Goal: Information Seeking & Learning: Learn about a topic

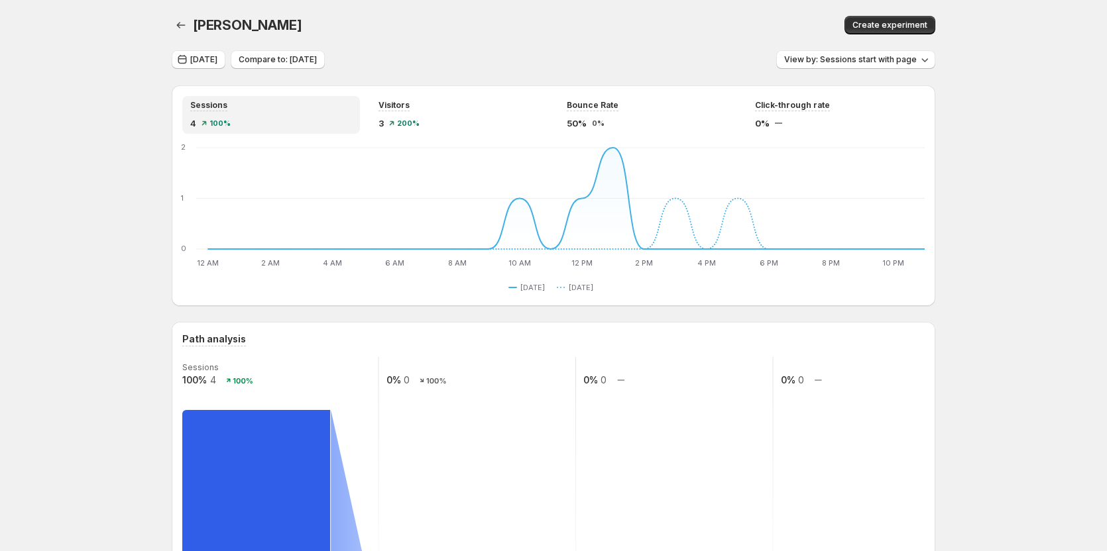
scroll to position [994, 0]
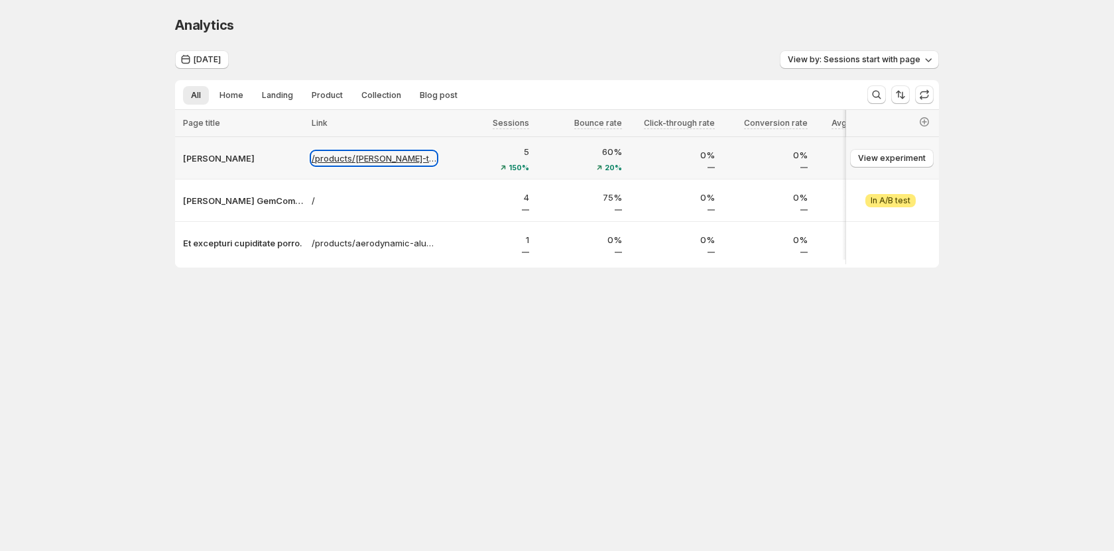
click at [341, 163] on p "/products/tanya-testtt" at bounding box center [374, 158] width 125 height 13
click at [210, 160] on p "Tanya Testtt" at bounding box center [243, 158] width 121 height 13
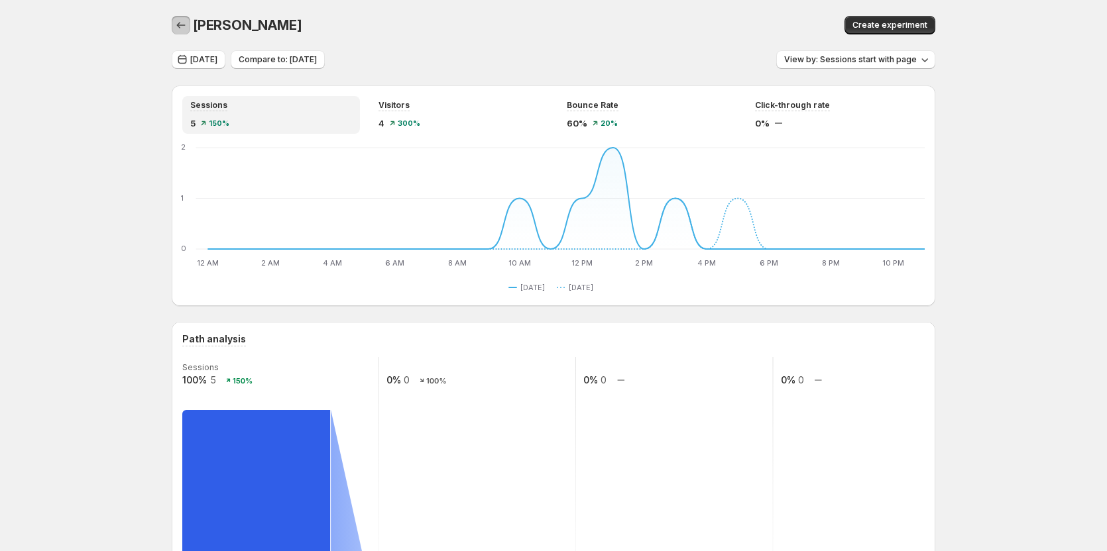
drag, startPoint x: 182, startPoint y: 23, endPoint x: 253, endPoint y: 140, distance: 136.9
click at [182, 23] on icon "button" at bounding box center [180, 25] width 13 height 13
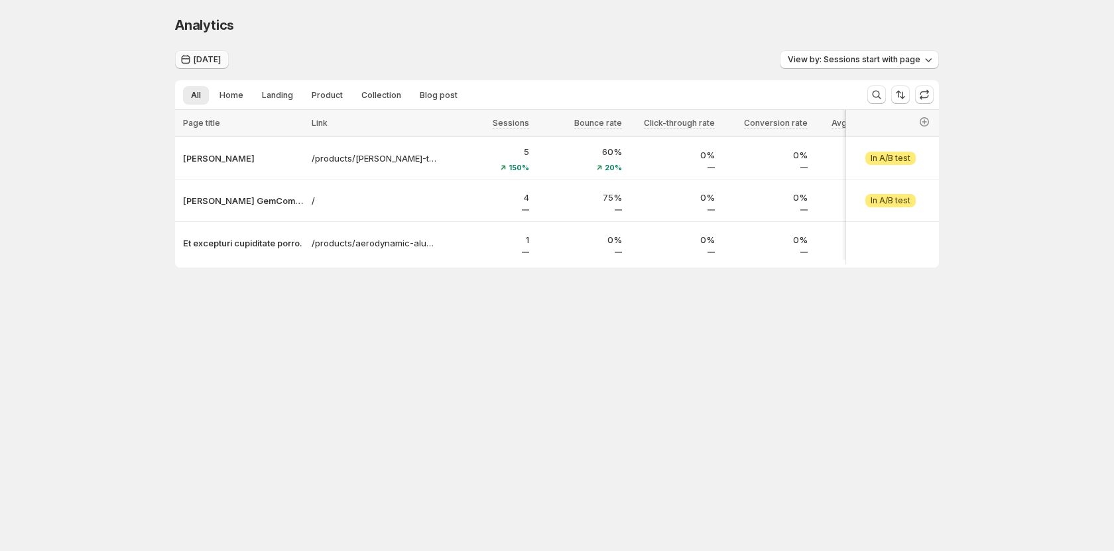
click at [210, 56] on span "[DATE]" at bounding box center [207, 59] width 27 height 11
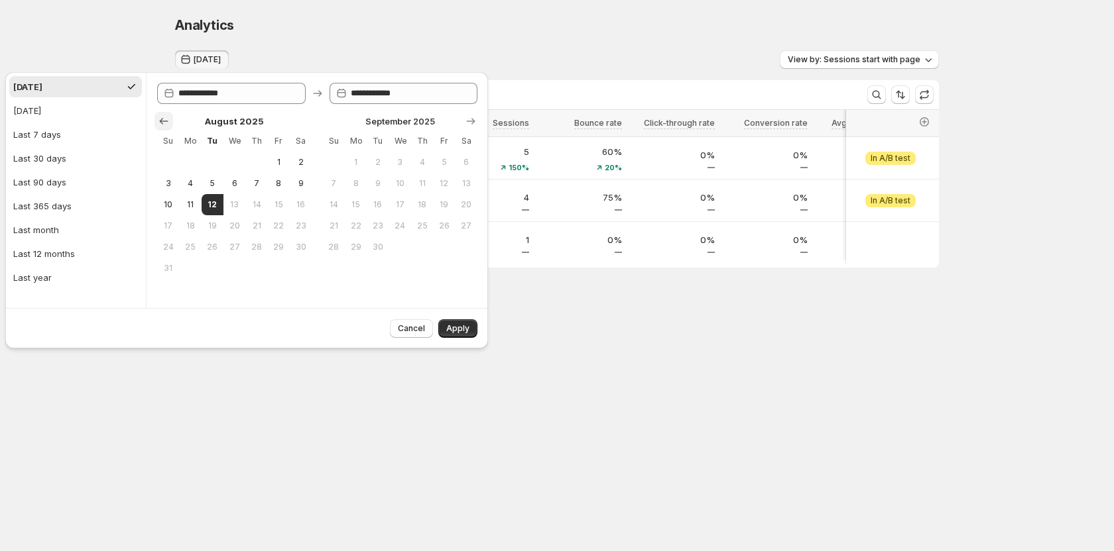
click at [160, 120] on icon "Show previous month, July 2025" at bounding box center [163, 121] width 13 height 13
click at [198, 203] on button "14" at bounding box center [190, 204] width 22 height 21
type input "**********"
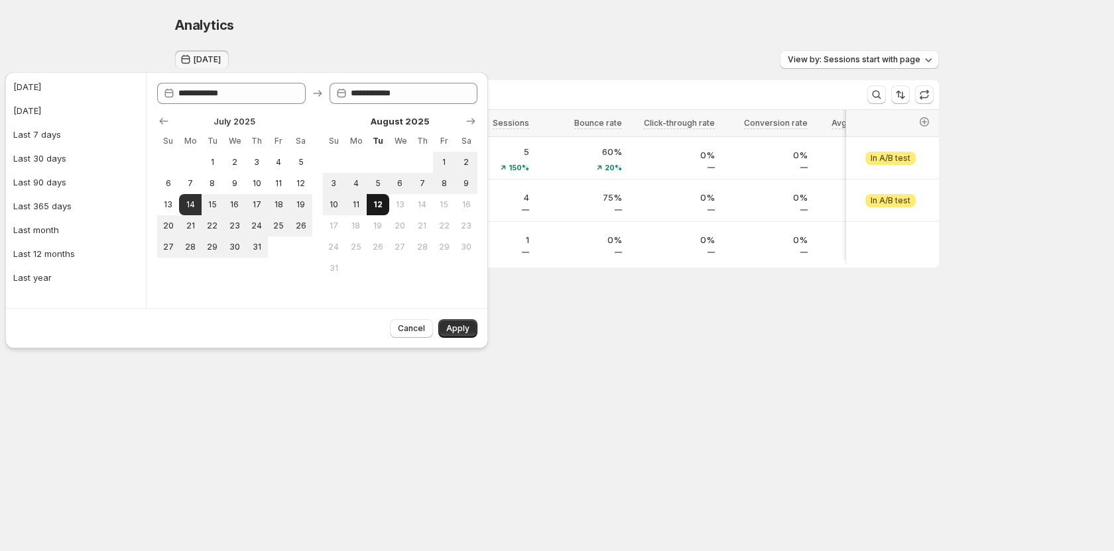
click at [378, 206] on span "12" at bounding box center [377, 205] width 11 height 11
type input "**********"
drag, startPoint x: 457, startPoint y: 330, endPoint x: 449, endPoint y: 329, distance: 8.6
click at [457, 331] on span "Apply" at bounding box center [457, 328] width 23 height 11
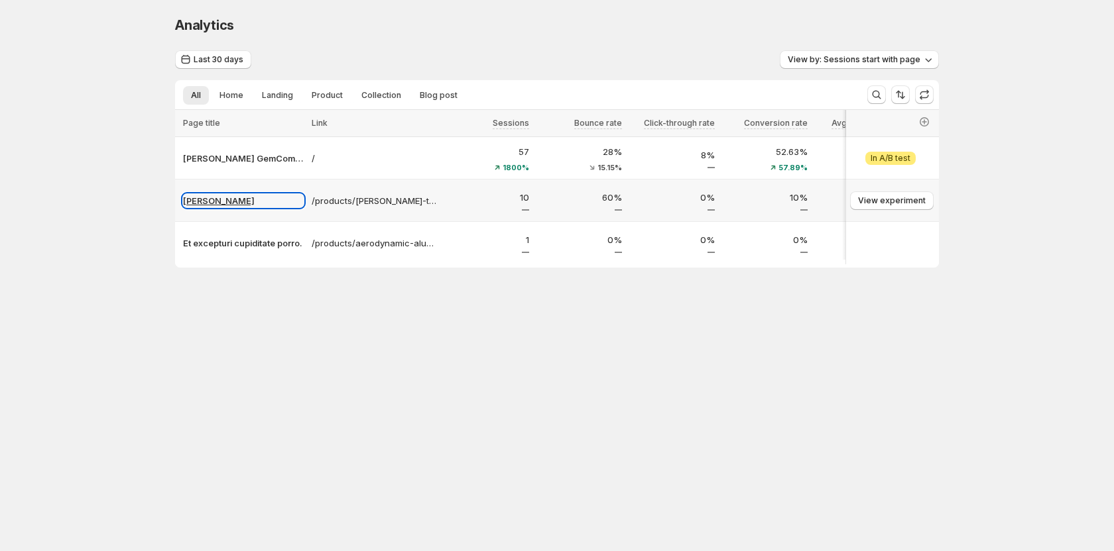
click at [221, 201] on p "Tanya Testtt" at bounding box center [243, 200] width 121 height 13
click at [925, 97] on icon "button" at bounding box center [923, 94] width 13 height 13
drag, startPoint x: 463, startPoint y: 272, endPoint x: 550, endPoint y: 278, distance: 86.4
click at [550, 278] on div "Analytics. This page is ready Analytics Last 30 days View by: Sessions start wi…" at bounding box center [556, 169] width 795 height 339
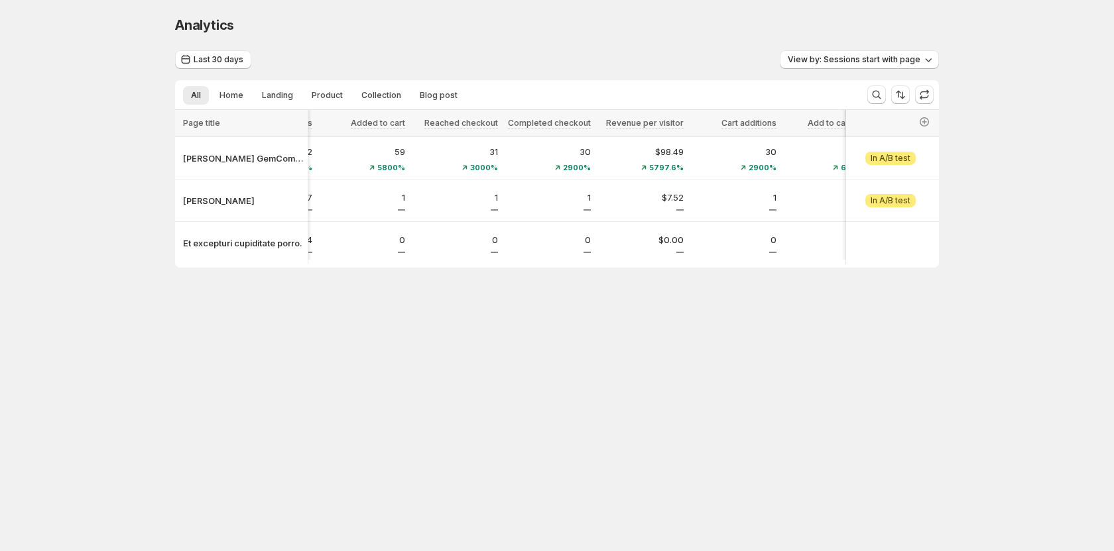
scroll to position [0, 966]
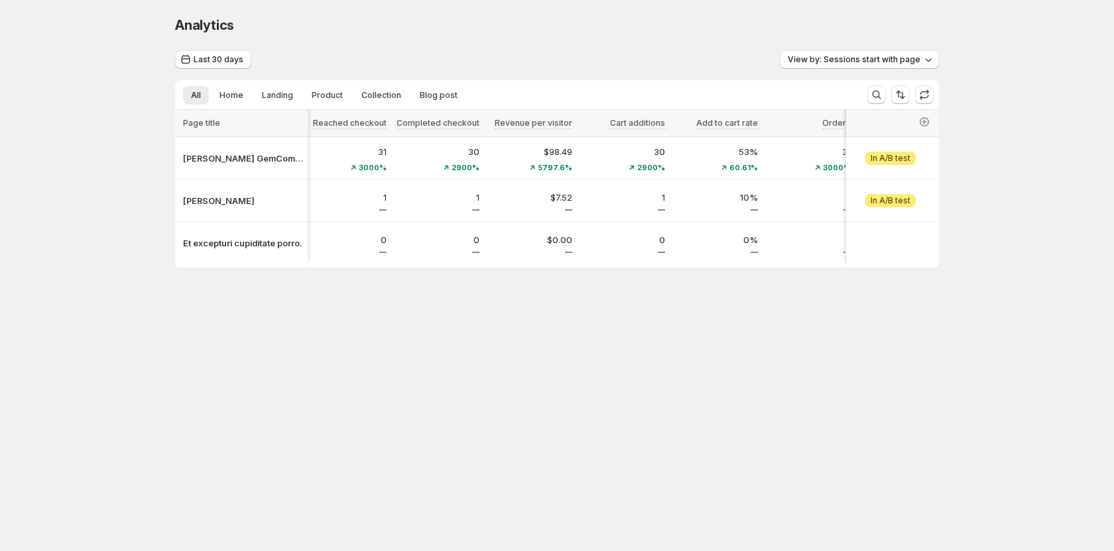
click at [238, 337] on div "Analytics. This page is ready Analytics Last 30 days View by: Sessions start wi…" at bounding box center [556, 169] width 795 height 339
drag, startPoint x: 615, startPoint y: 272, endPoint x: 729, endPoint y: 186, distance: 142.9
click at [416, 259] on div "Page title Link Sessions Bounce rate Click-through rate Conversion rate Avg tim…" at bounding box center [557, 189] width 764 height 158
click at [920, 122] on icon "button" at bounding box center [923, 121] width 9 height 9
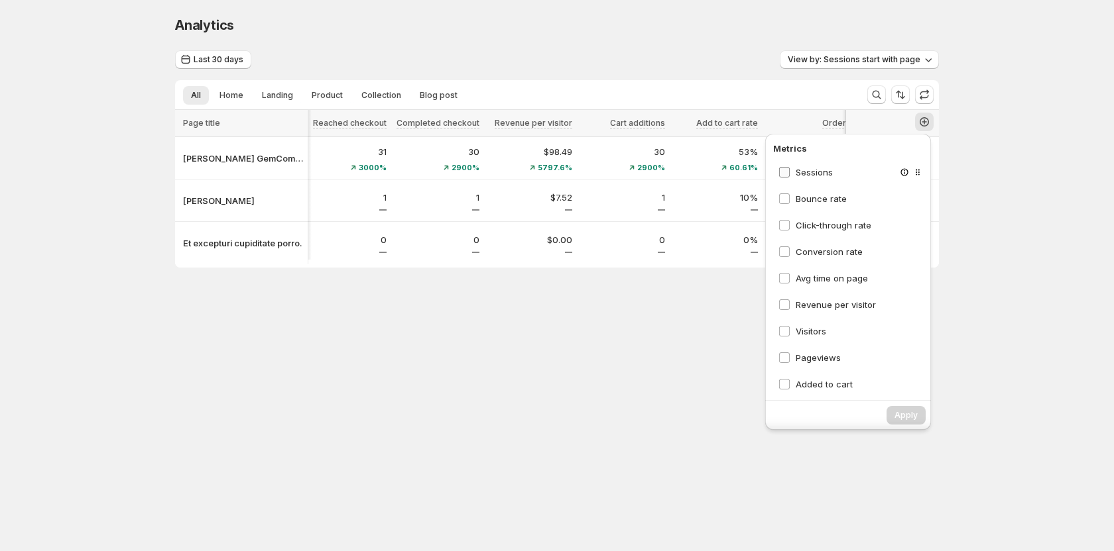
click at [803, 170] on span "Sessions" at bounding box center [813, 172] width 37 height 11
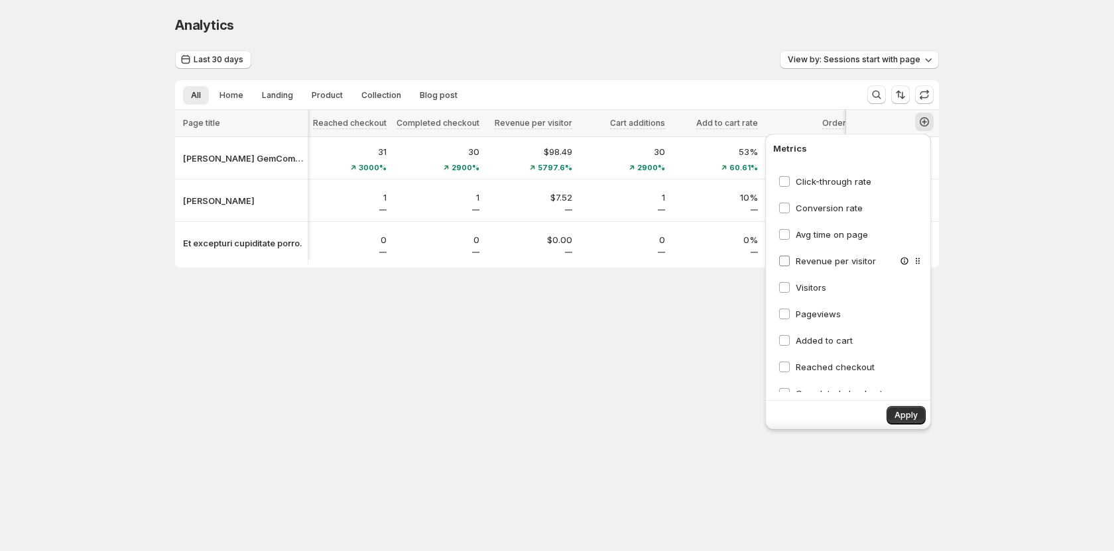
scroll to position [66, 0]
click at [811, 268] on span "Visitors" at bounding box center [810, 265] width 30 height 11
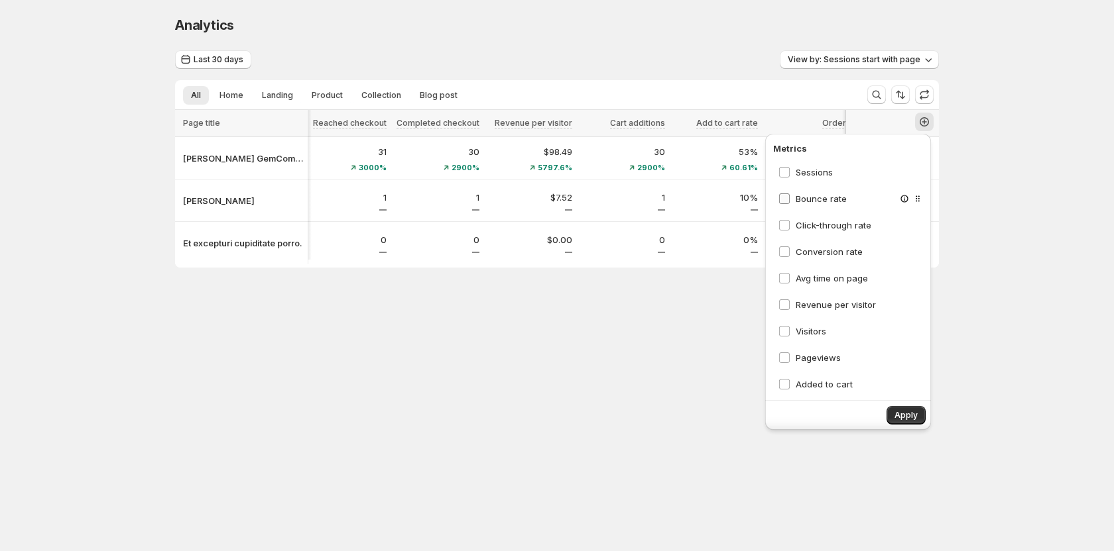
click at [818, 200] on span "Bounce rate" at bounding box center [820, 199] width 51 height 11
click at [823, 225] on span "Click-through rate" at bounding box center [833, 225] width 76 height 11
click at [829, 280] on span "Avg time on page" at bounding box center [831, 278] width 72 height 11
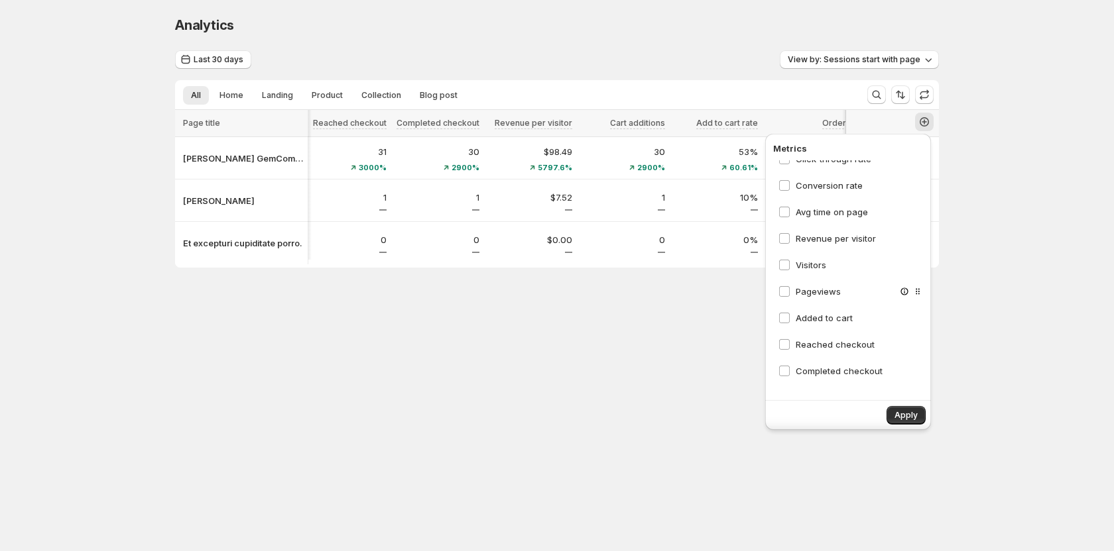
click at [830, 298] on div "Pageviews" at bounding box center [851, 292] width 156 height 24
click at [820, 294] on span "Pageviews" at bounding box center [817, 291] width 45 height 11
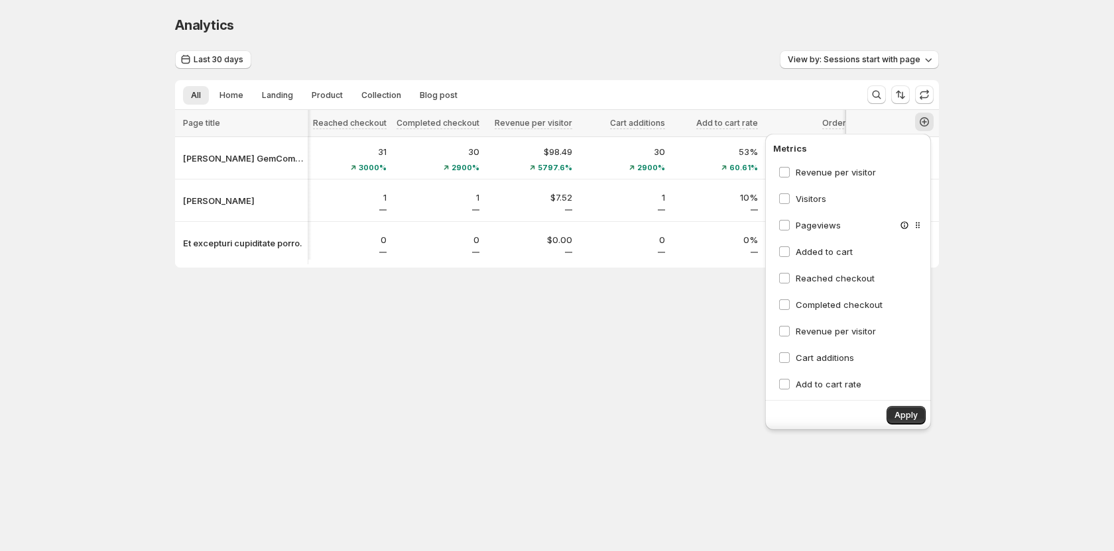
scroll to position [192, 0]
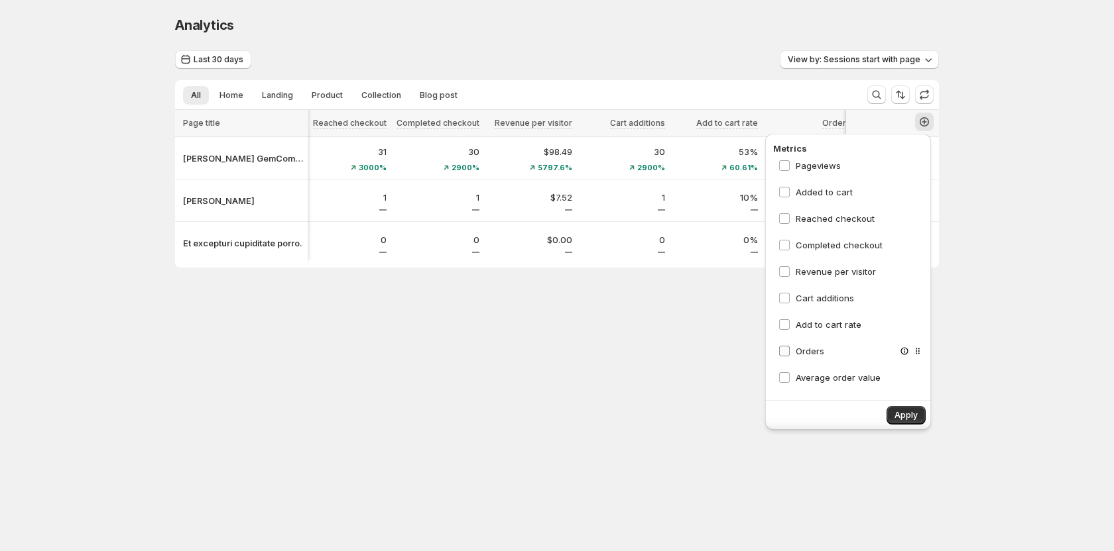
click at [807, 349] on span "Orders" at bounding box center [809, 351] width 29 height 11
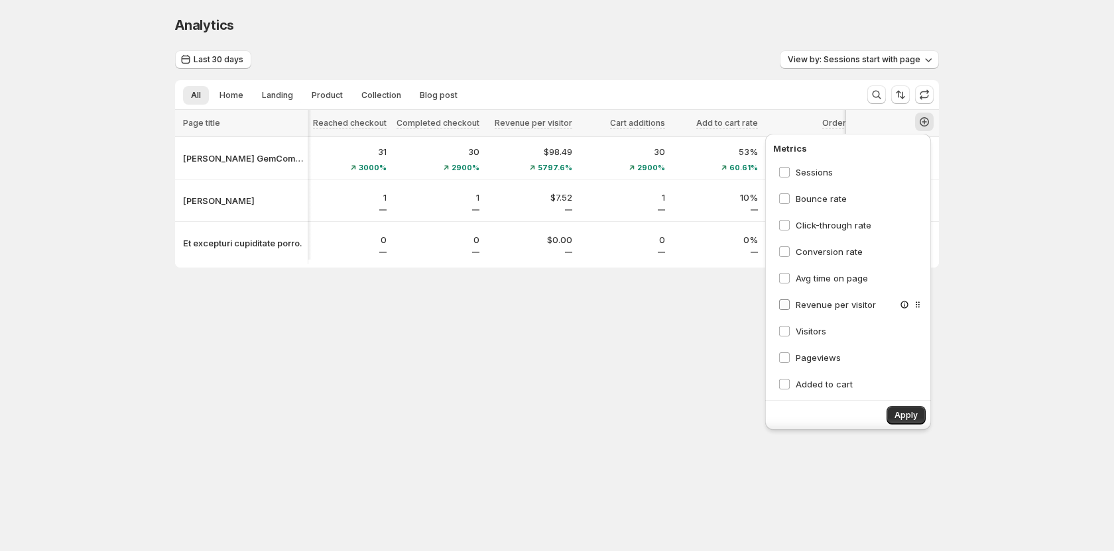
click at [824, 306] on span "Revenue per visitor" at bounding box center [835, 305] width 80 height 11
click at [824, 327] on span "Revenue per visitor" at bounding box center [835, 331] width 80 height 11
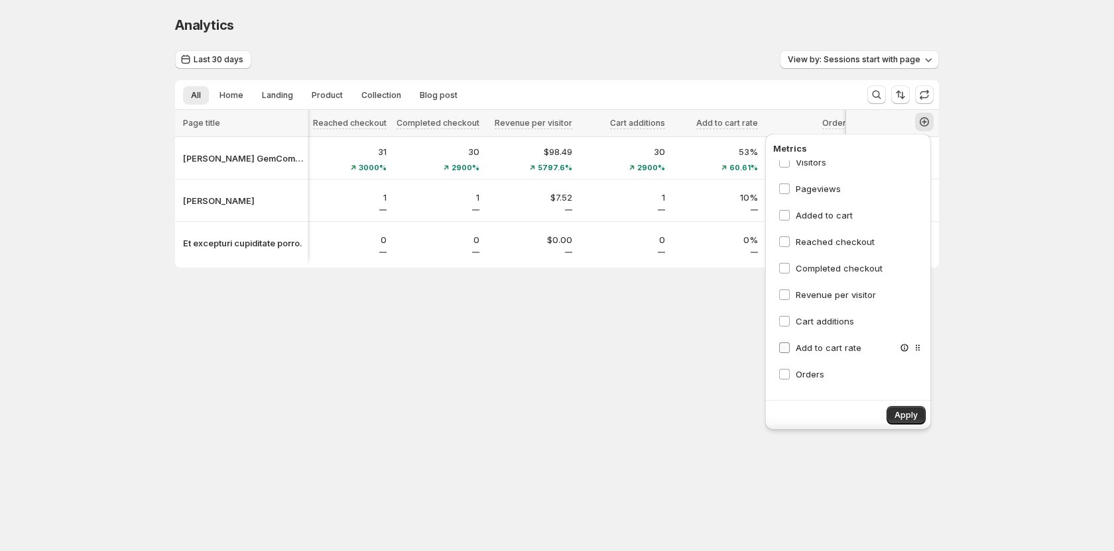
scroll to position [192, 0]
click at [897, 414] on span "Apply" at bounding box center [905, 415] width 23 height 11
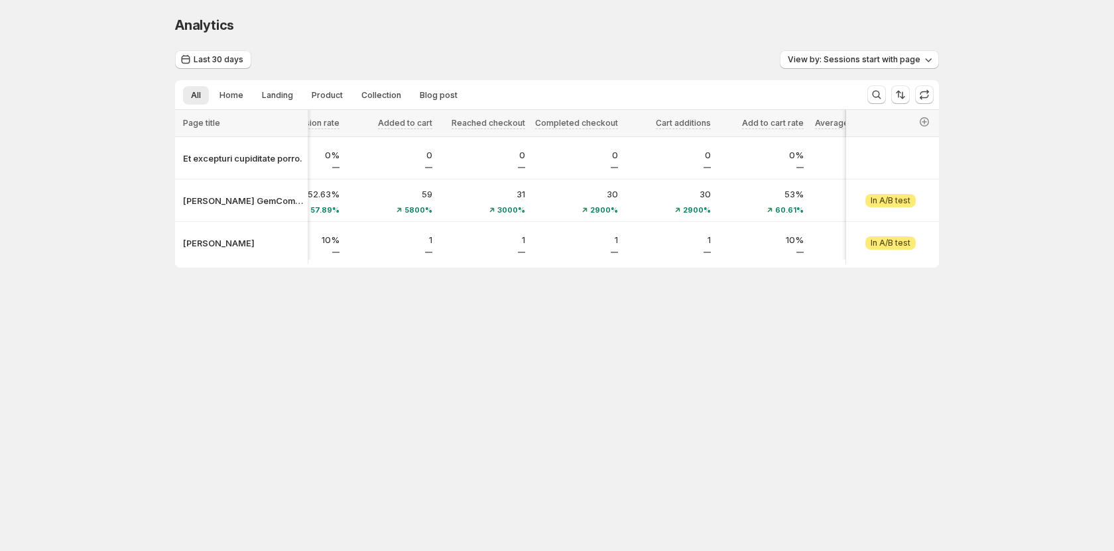
scroll to position [0, 179]
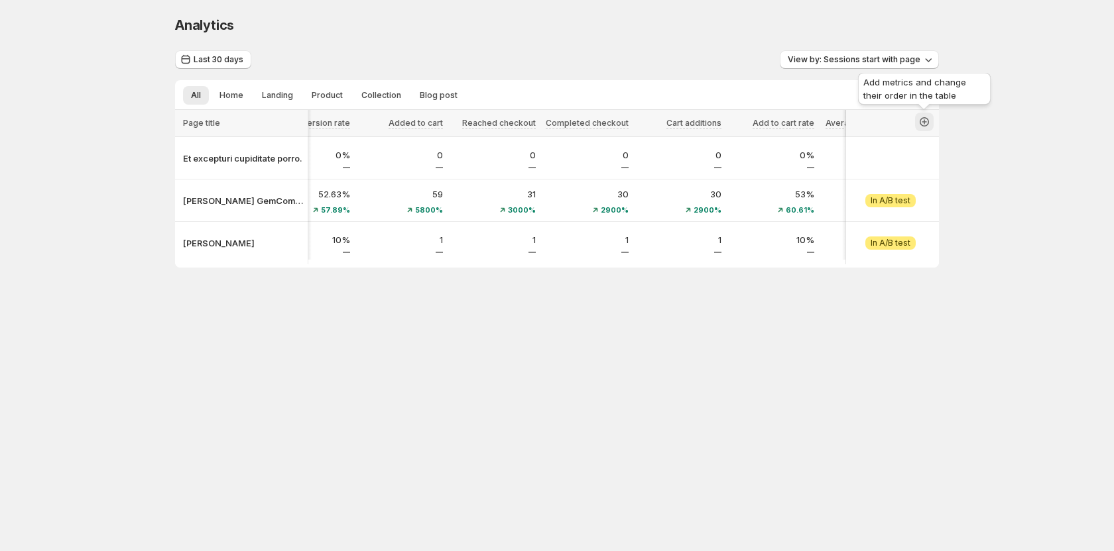
click at [927, 119] on icon "button" at bounding box center [923, 121] width 13 height 13
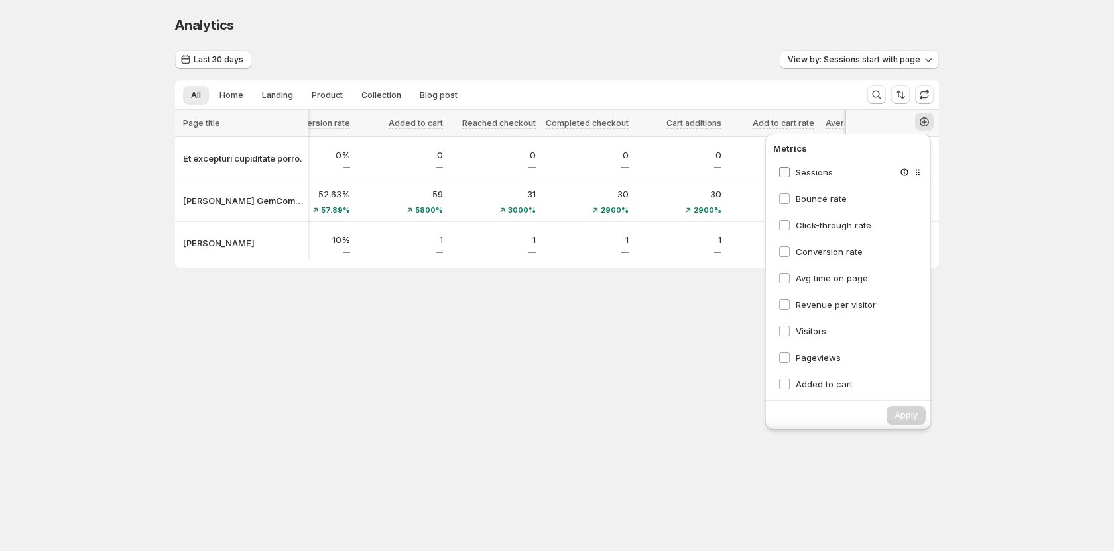
click at [800, 174] on span "Sessions" at bounding box center [813, 172] width 37 height 11
click at [798, 200] on span "Bounce rate" at bounding box center [820, 199] width 51 height 11
click at [793, 224] on label "Click-through rate" at bounding box center [824, 225] width 93 height 13
click at [791, 253] on label "Conversion rate" at bounding box center [820, 251] width 84 height 13
click at [795, 279] on span "Avg time on page" at bounding box center [831, 278] width 72 height 11
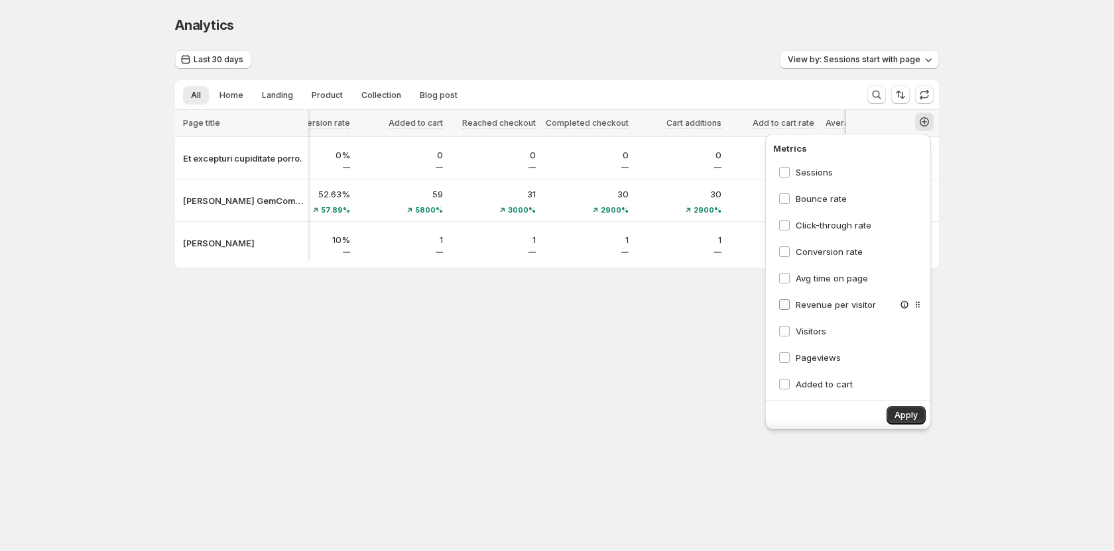
click at [796, 302] on span "Revenue per visitor" at bounding box center [835, 305] width 80 height 11
click at [801, 330] on span "Visitors" at bounding box center [810, 331] width 30 height 11
click at [800, 356] on span "Pageviews" at bounding box center [817, 358] width 45 height 11
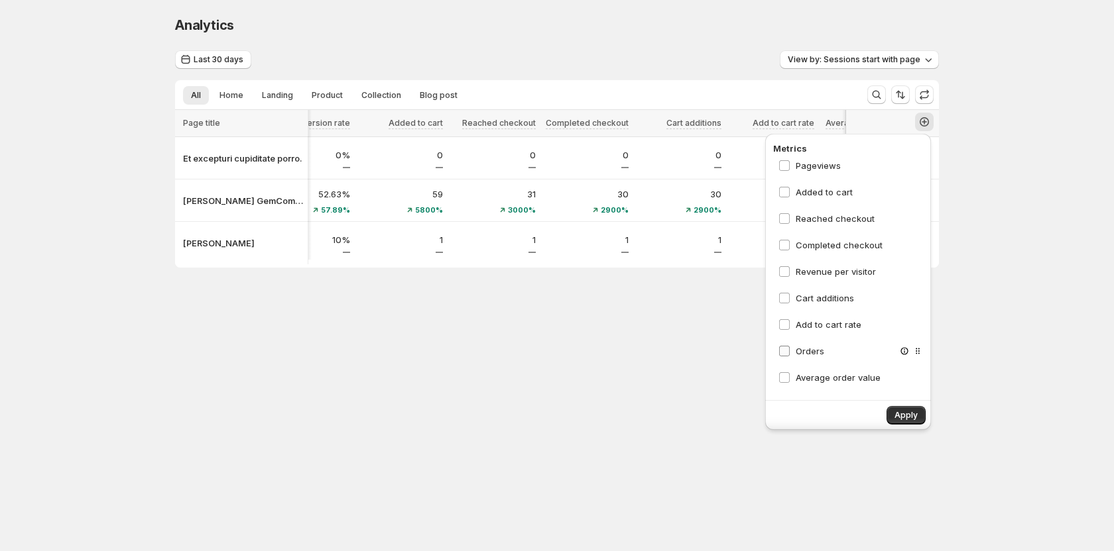
click at [801, 350] on span "Orders" at bounding box center [809, 351] width 29 height 11
click at [801, 280] on div "Revenue per visitor" at bounding box center [851, 272] width 156 height 24
click at [801, 270] on span "Revenue per visitor" at bounding box center [835, 271] width 80 height 11
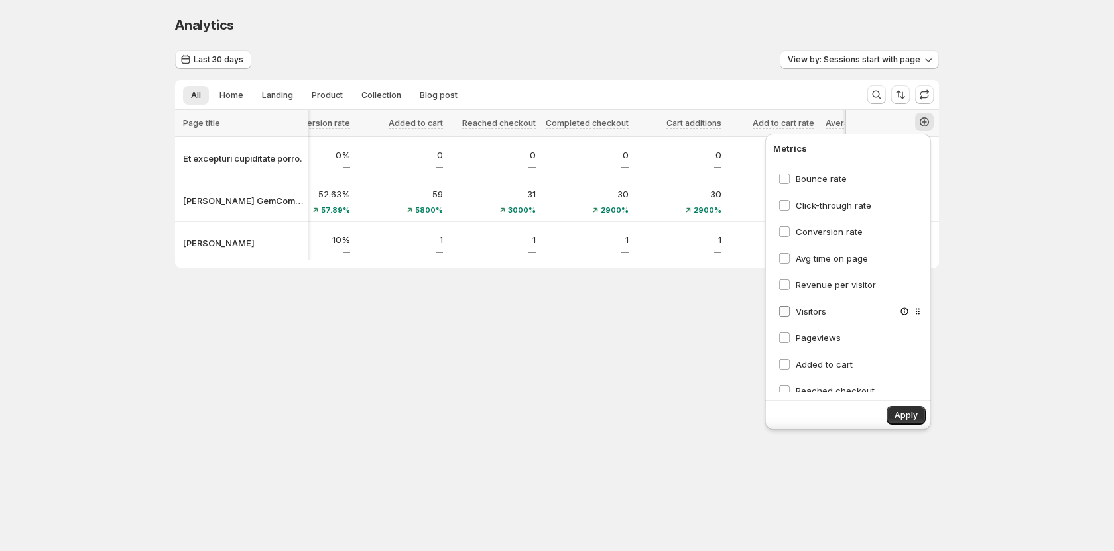
scroll to position [0, 0]
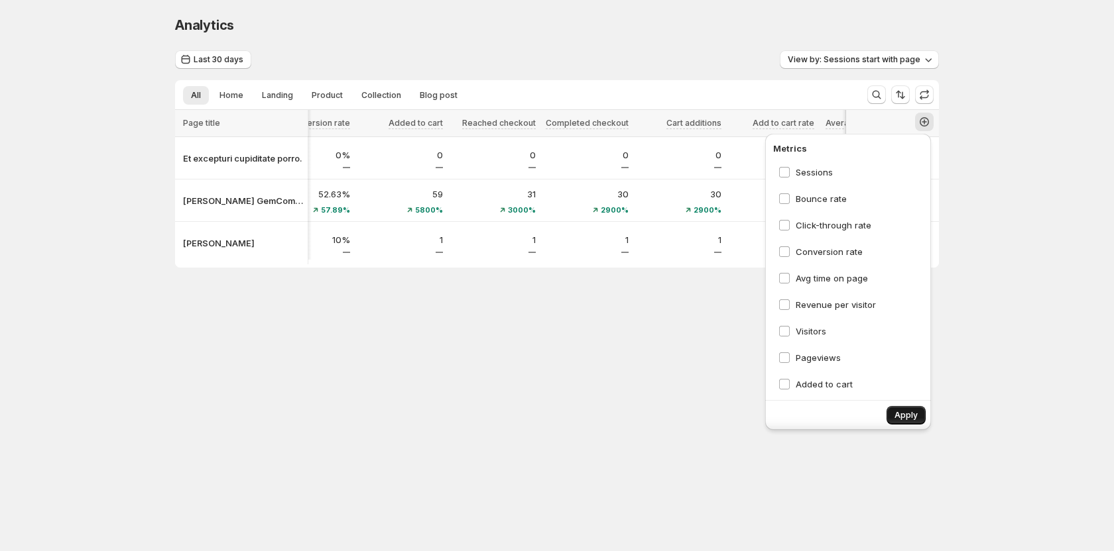
click at [899, 420] on span "Apply" at bounding box center [905, 415] width 23 height 11
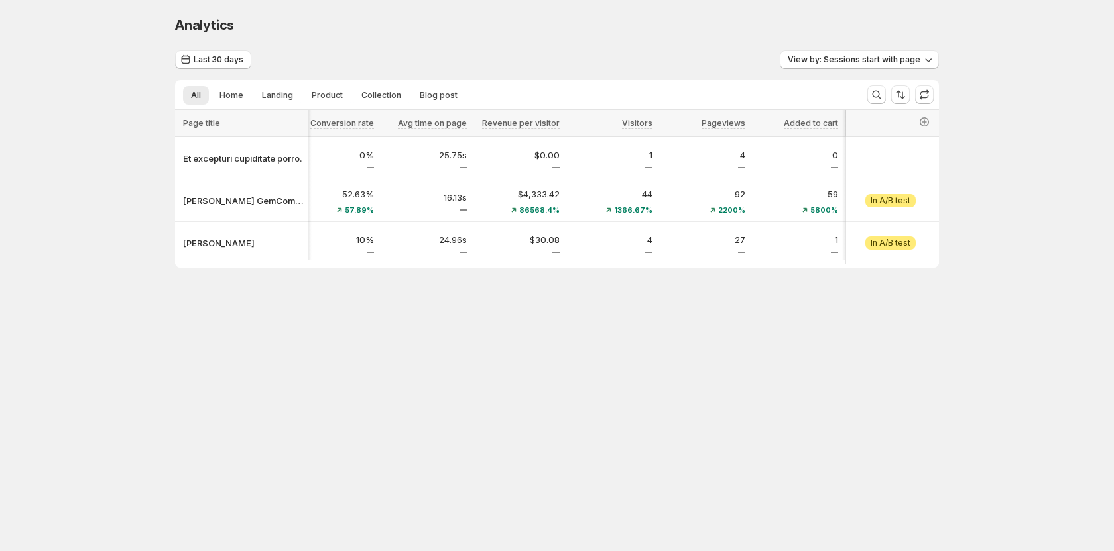
scroll to position [0, 494]
click at [231, 95] on span "Home" at bounding box center [231, 95] width 24 height 11
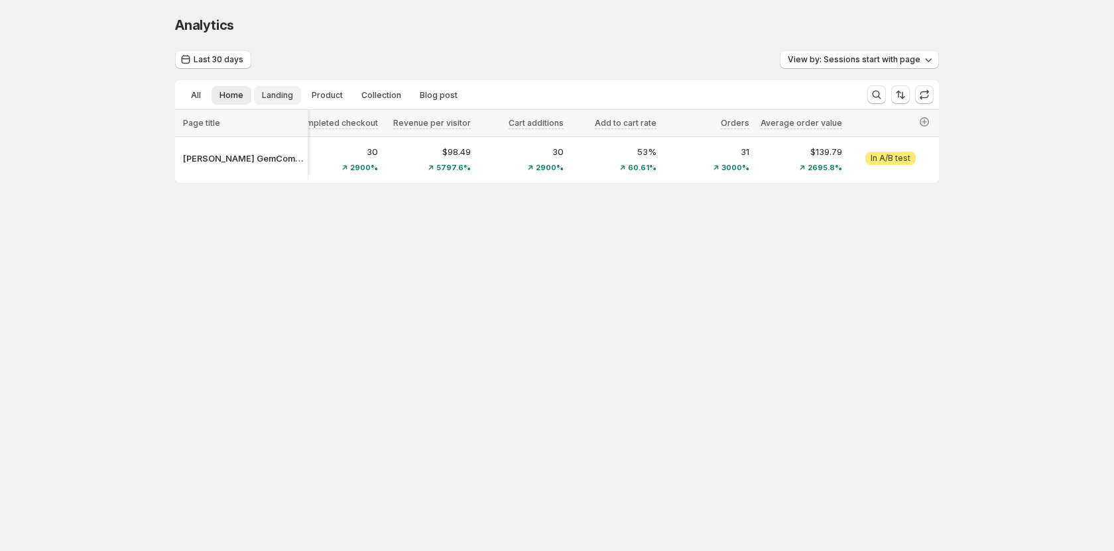
click at [275, 96] on span "Landing" at bounding box center [277, 95] width 31 height 11
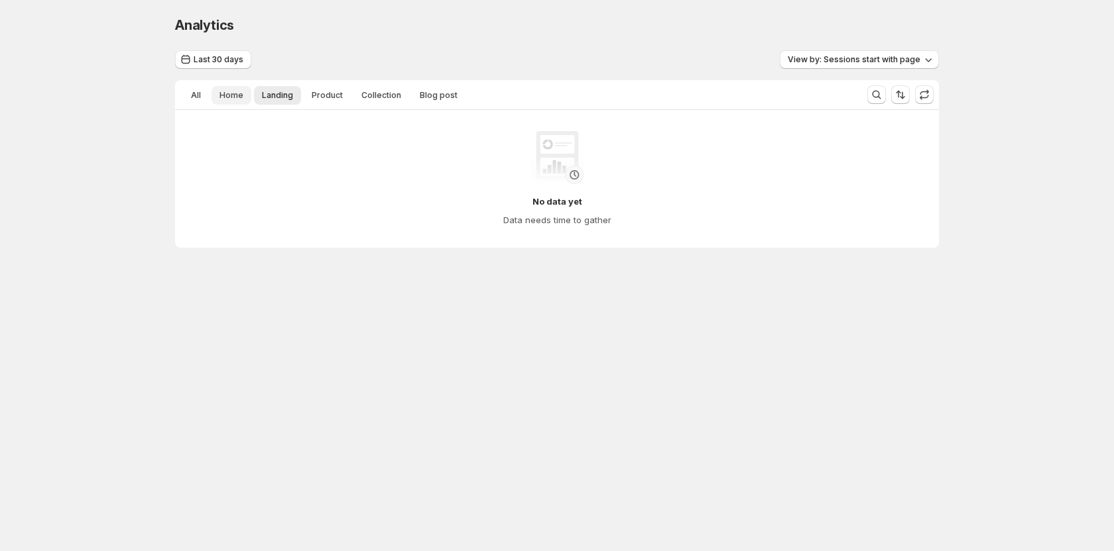
click at [246, 96] on button "Home" at bounding box center [231, 95] width 40 height 19
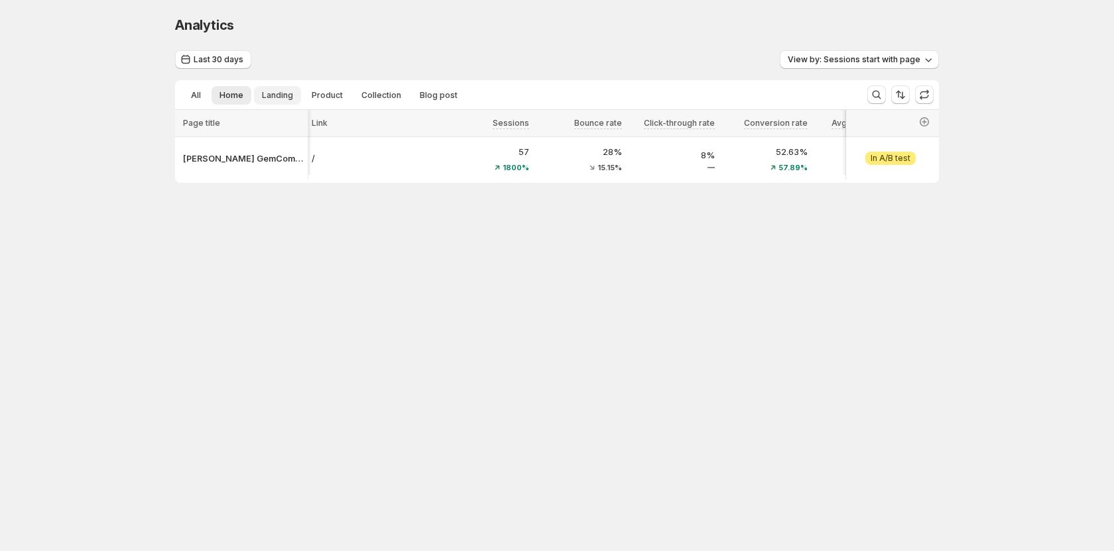
click at [277, 97] on span "Landing" at bounding box center [277, 95] width 31 height 11
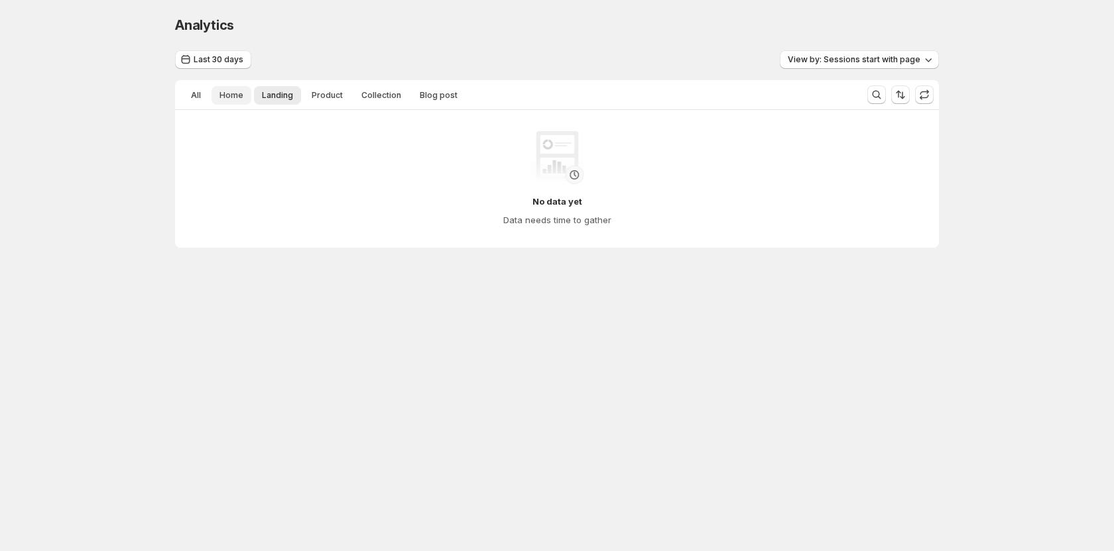
click at [221, 94] on span "Home" at bounding box center [231, 95] width 24 height 11
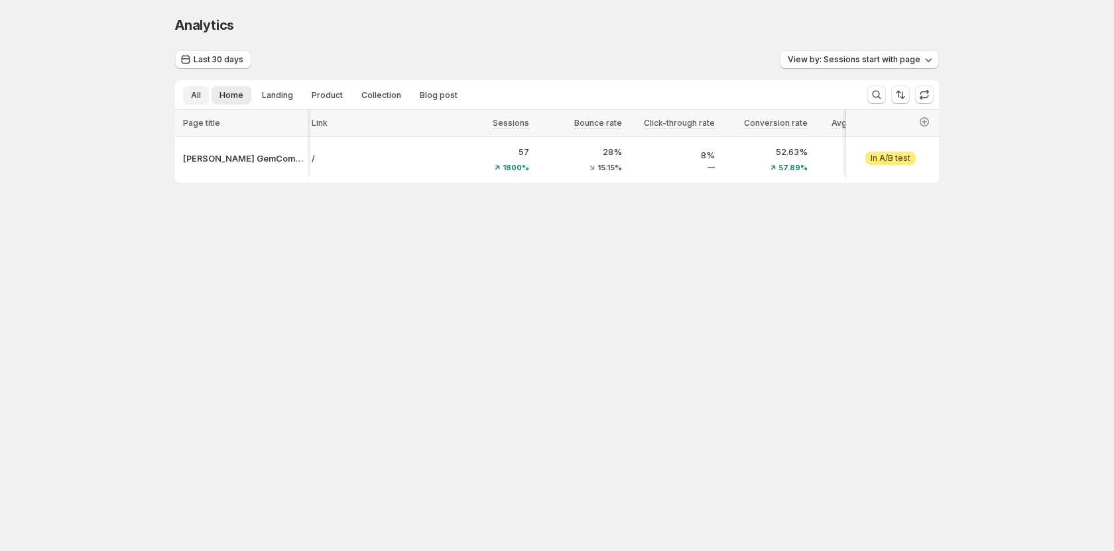
click at [203, 95] on button "All" at bounding box center [196, 95] width 26 height 19
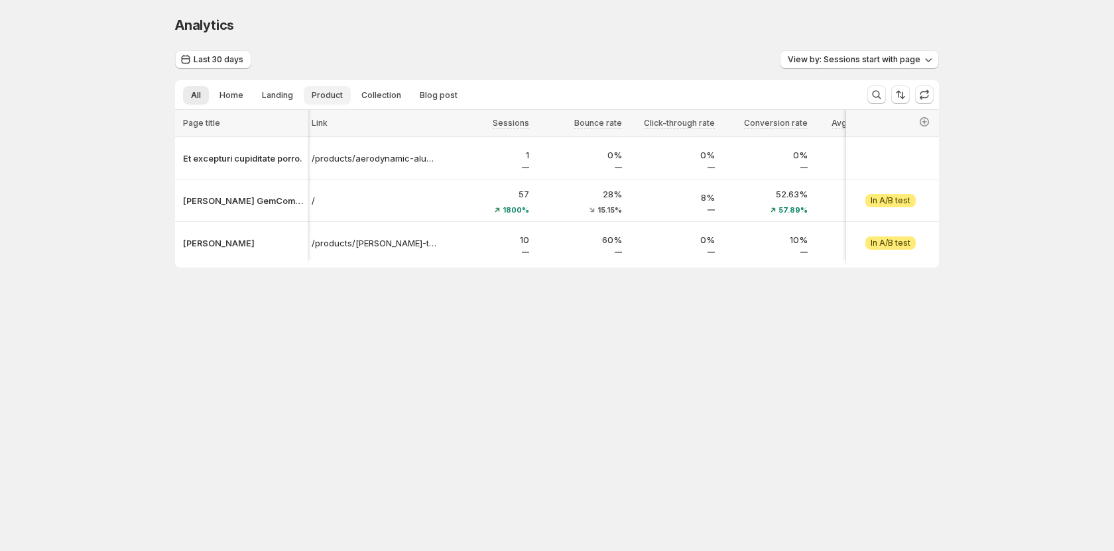
click at [322, 97] on span "Product" at bounding box center [327, 95] width 31 height 11
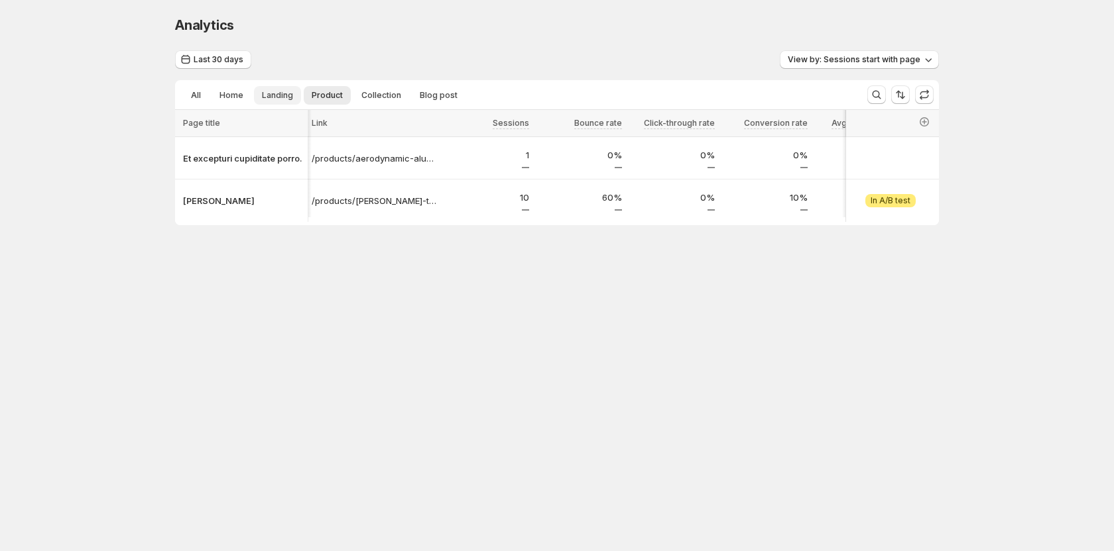
click at [270, 91] on span "Landing" at bounding box center [277, 95] width 31 height 11
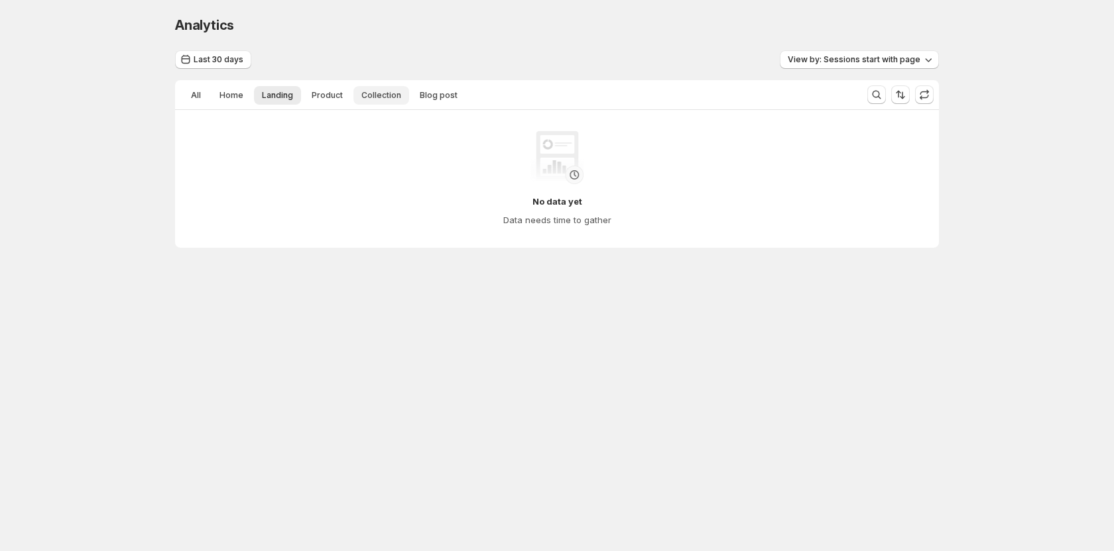
click at [355, 99] on button "Collection" at bounding box center [381, 95] width 56 height 19
click at [316, 95] on span "Product" at bounding box center [327, 95] width 31 height 11
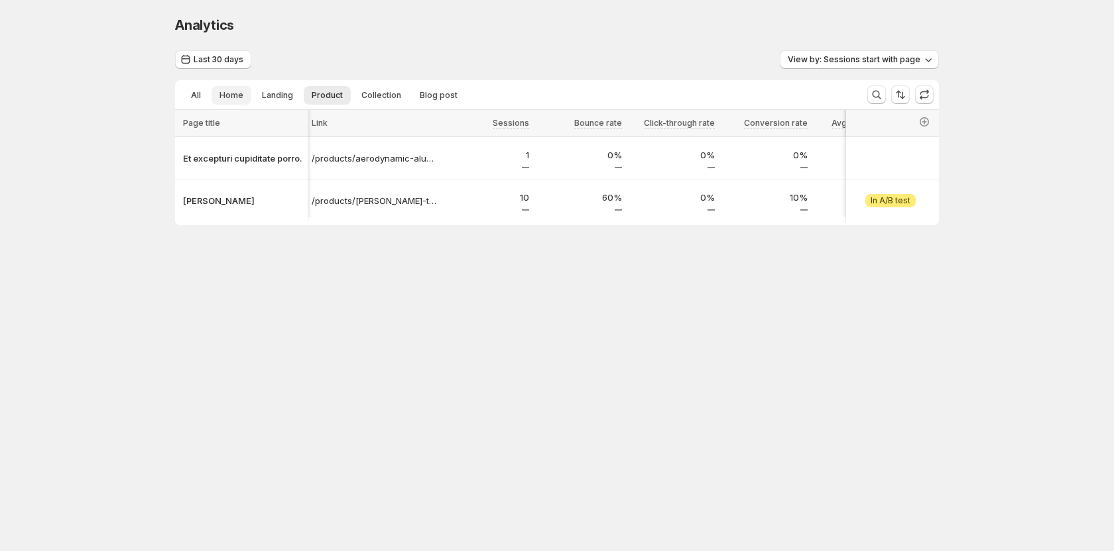
click at [249, 93] on button "Home" at bounding box center [231, 95] width 40 height 19
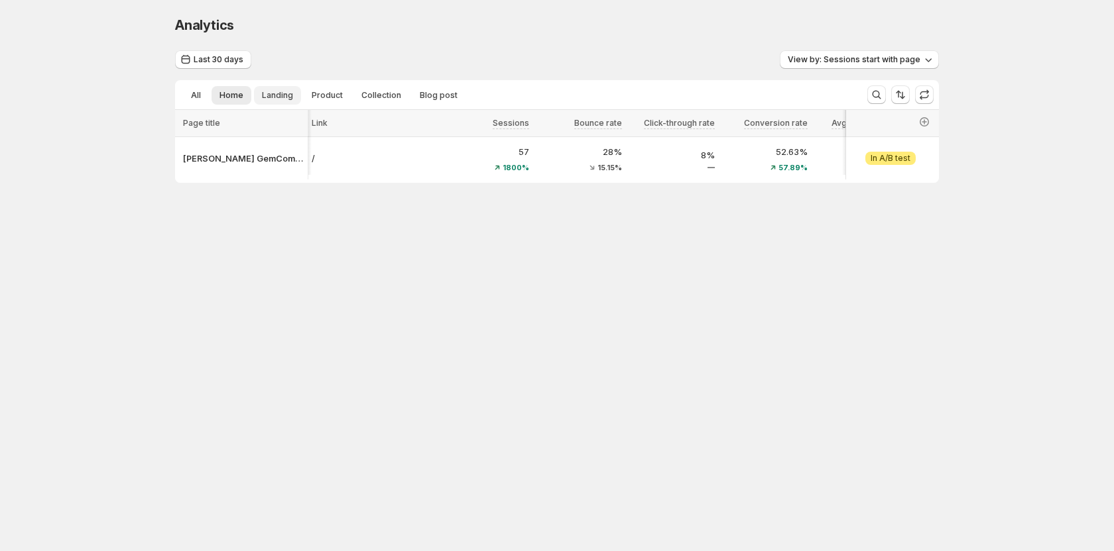
click at [294, 97] on button "Landing" at bounding box center [277, 95] width 47 height 19
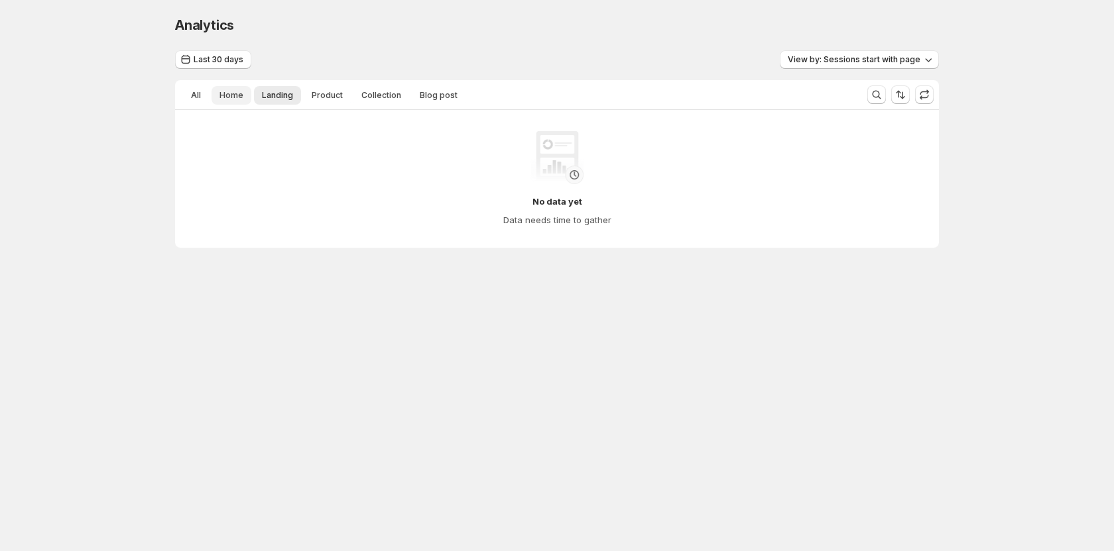
click at [234, 91] on span "Home" at bounding box center [231, 95] width 24 height 11
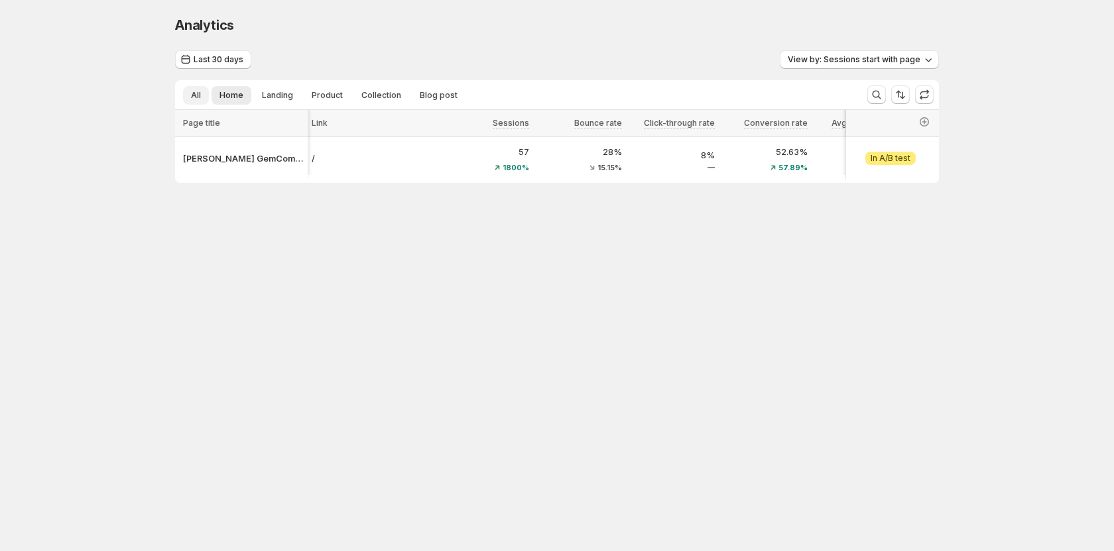
click at [192, 91] on span "All" at bounding box center [196, 95] width 10 height 11
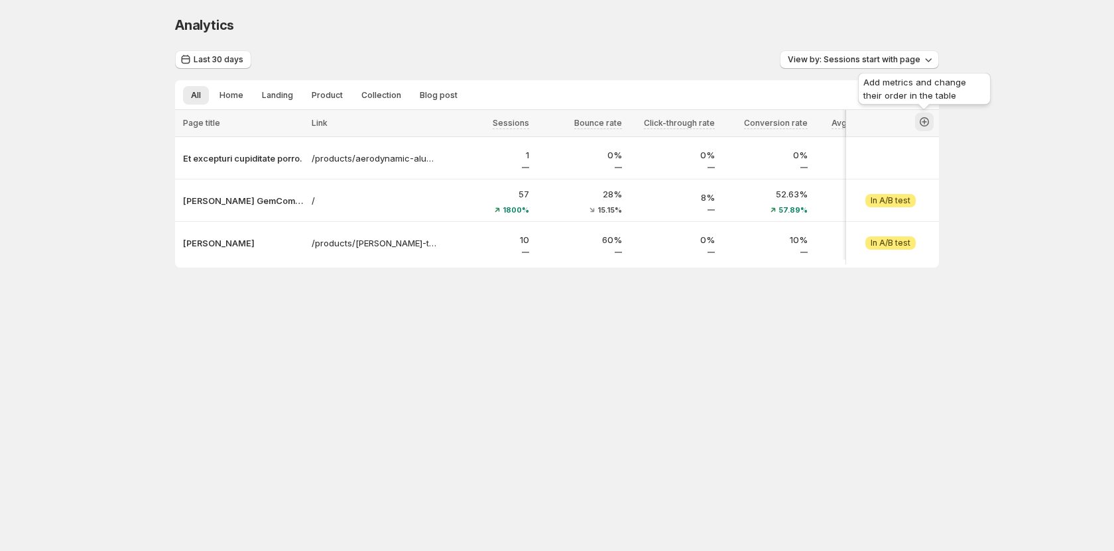
click at [925, 123] on icon "button" at bounding box center [923, 121] width 13 height 13
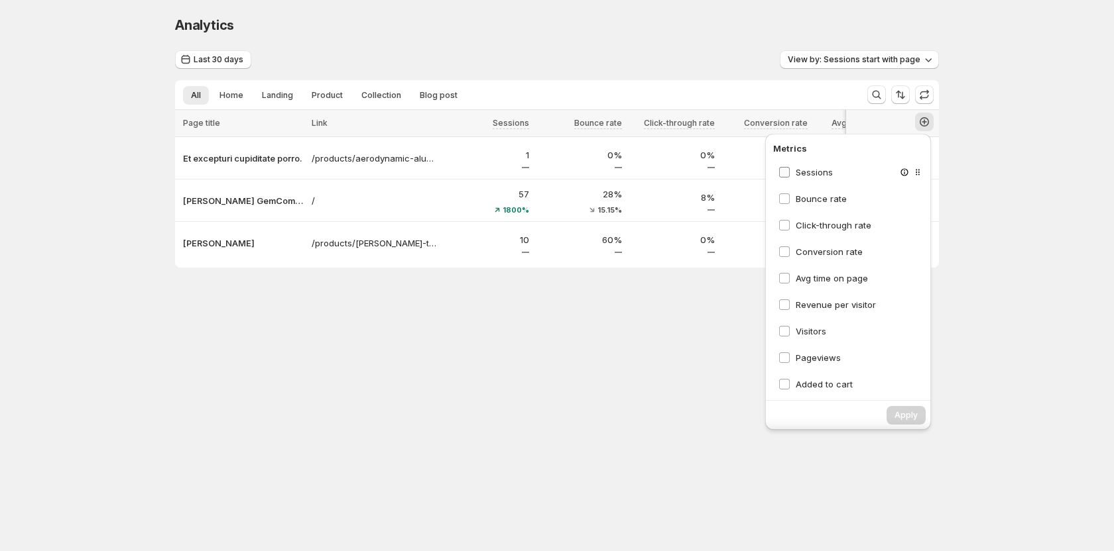
click at [805, 172] on span "Sessions" at bounding box center [813, 172] width 37 height 11
click at [811, 203] on span "Bounce rate" at bounding box center [820, 199] width 51 height 11
click at [805, 227] on span "Click-through rate" at bounding box center [833, 225] width 76 height 11
click at [810, 255] on span "Conversion rate" at bounding box center [828, 252] width 67 height 11
click at [804, 277] on span "Avg time on page" at bounding box center [831, 278] width 72 height 11
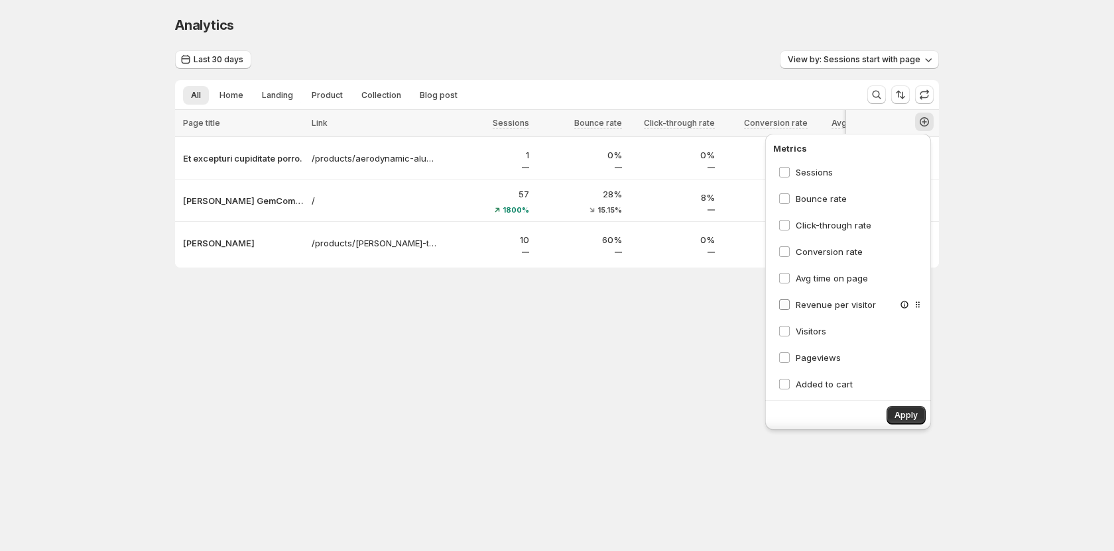
click at [804, 306] on span "Revenue per visitor" at bounding box center [835, 305] width 80 height 11
click at [809, 336] on span "Visitors" at bounding box center [810, 331] width 30 height 11
click at [901, 418] on span "Apply" at bounding box center [905, 415] width 23 height 11
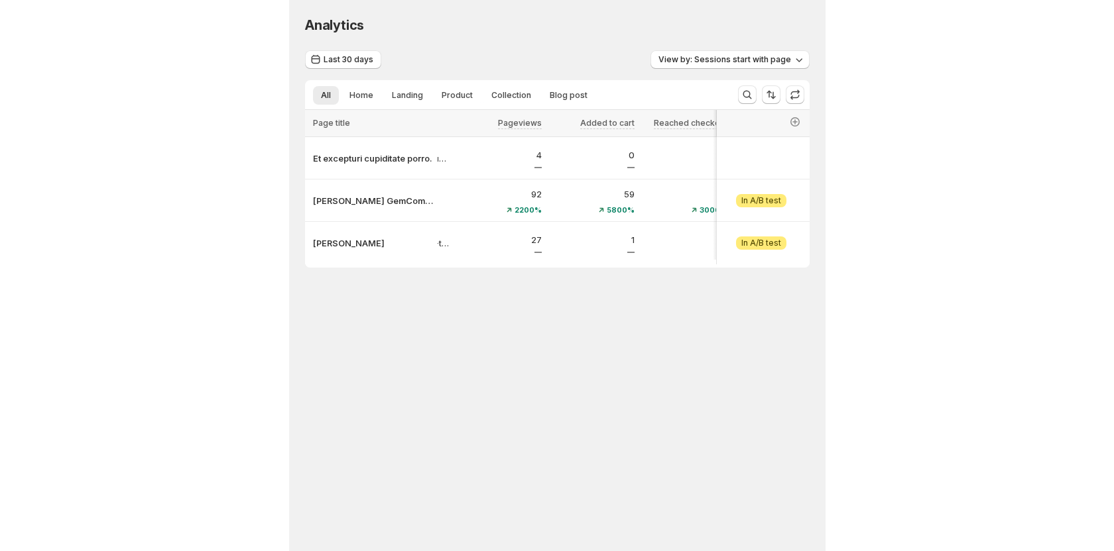
scroll to position [0, 0]
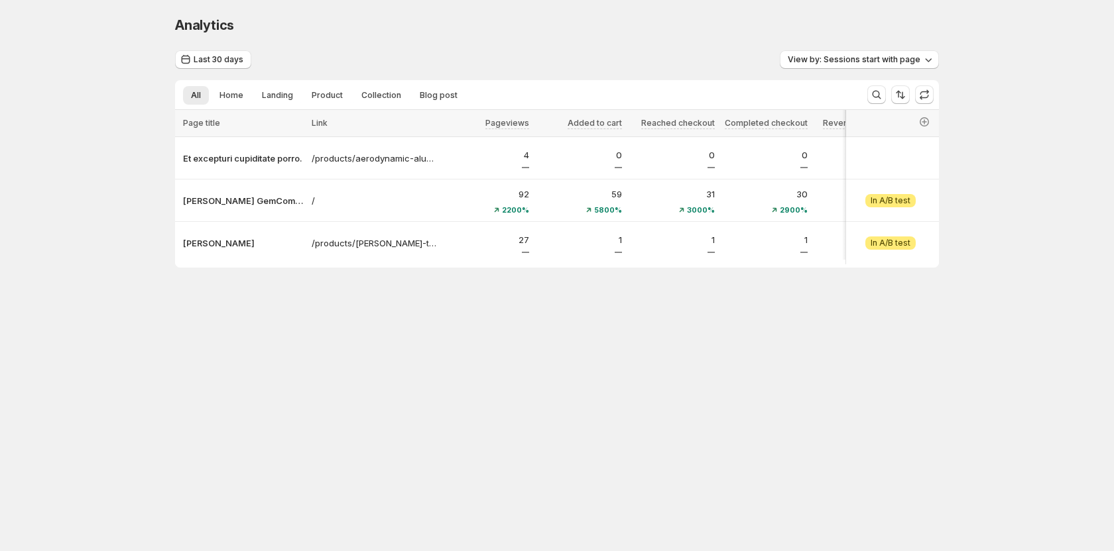
click at [409, 339] on div "Analytics. This page is ready Analytics Last 30 days View by: Sessions start wi…" at bounding box center [556, 169] width 795 height 339
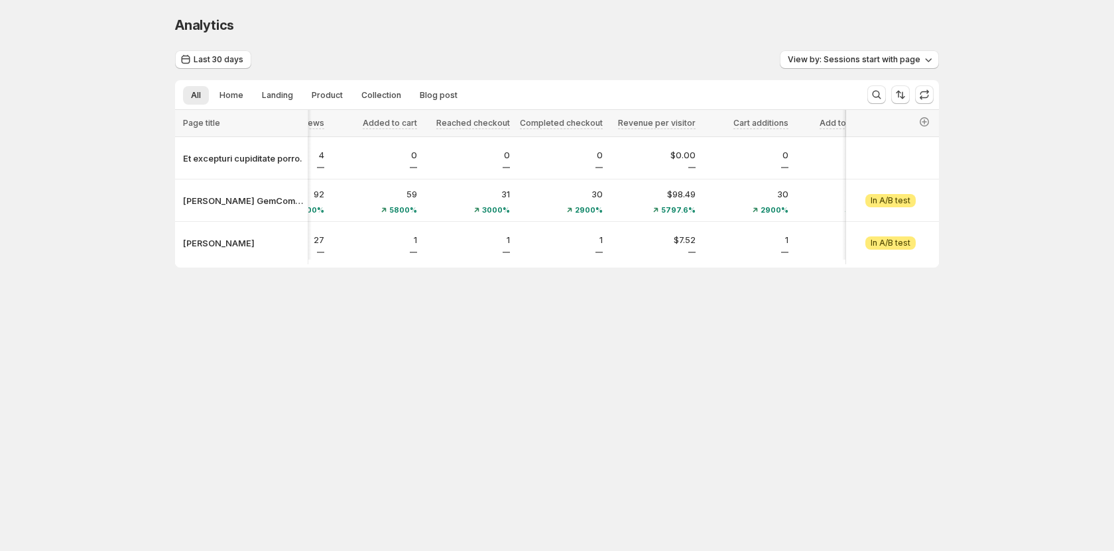
scroll to position [0, 112]
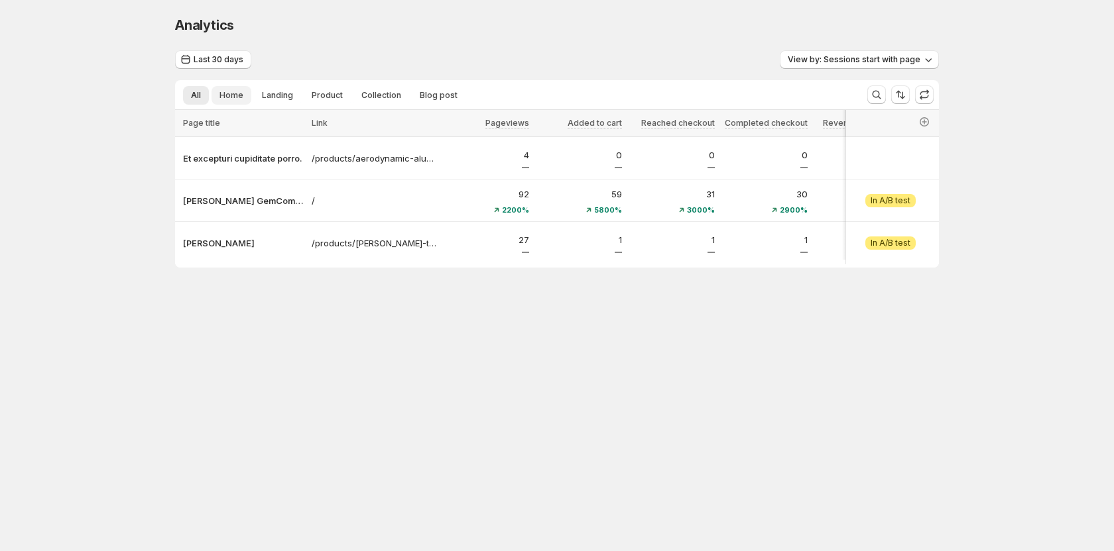
click at [233, 97] on span "Home" at bounding box center [231, 95] width 24 height 11
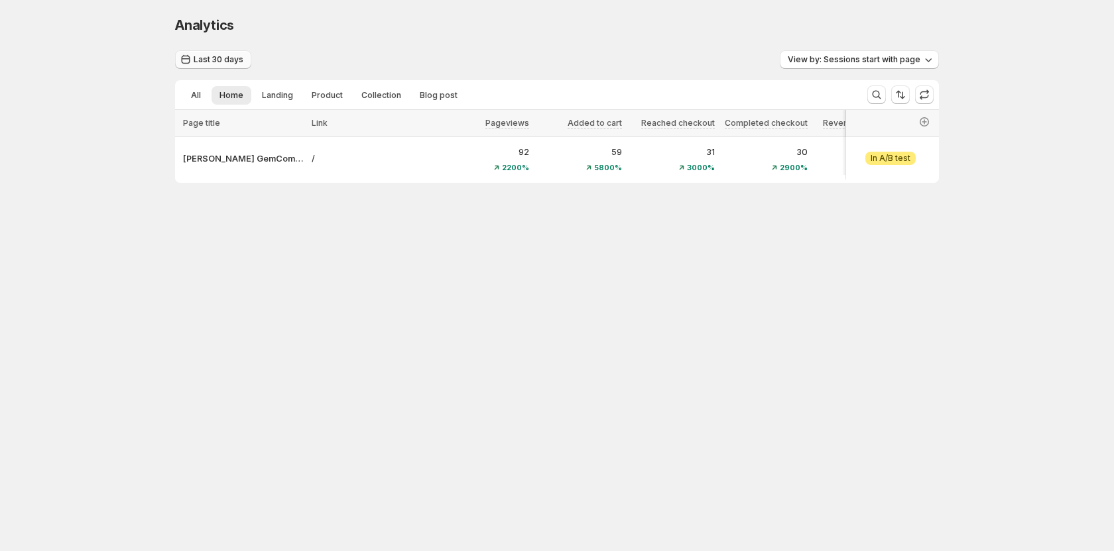
click at [227, 60] on span "Last 30 days" at bounding box center [219, 59] width 50 height 11
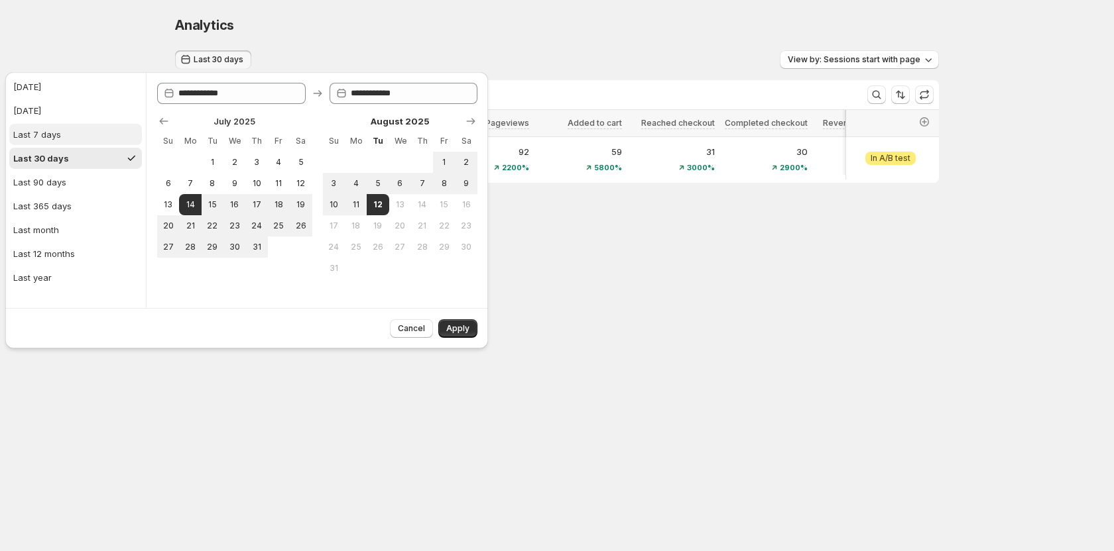
click at [64, 135] on button "Last 7 days" at bounding box center [75, 134] width 133 height 21
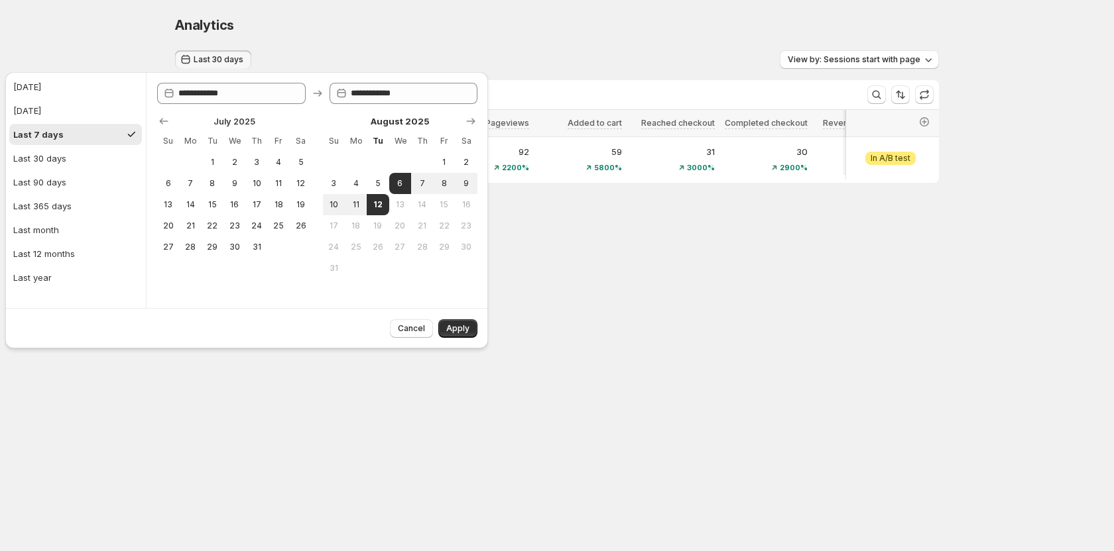
type input "**********"
click at [445, 327] on button "Apply" at bounding box center [457, 328] width 39 height 19
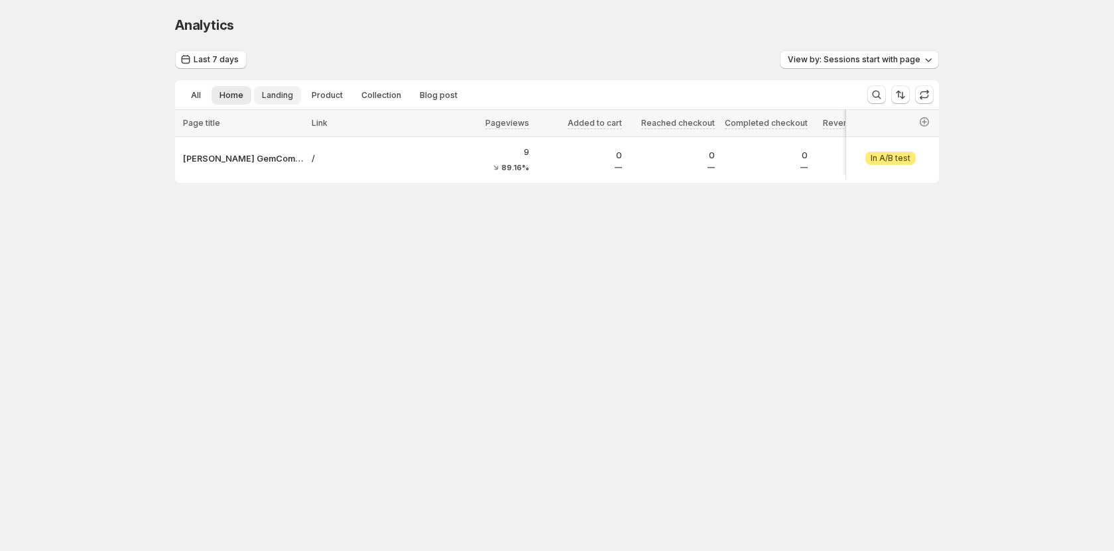
click at [272, 96] on span "Landing" at bounding box center [277, 95] width 31 height 11
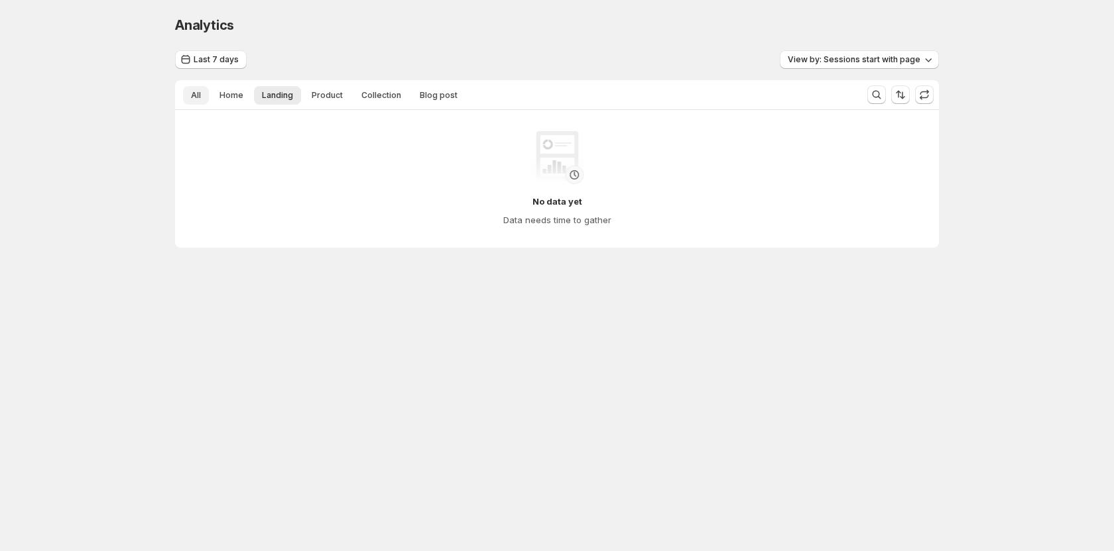
click at [191, 99] on span "All" at bounding box center [196, 95] width 10 height 11
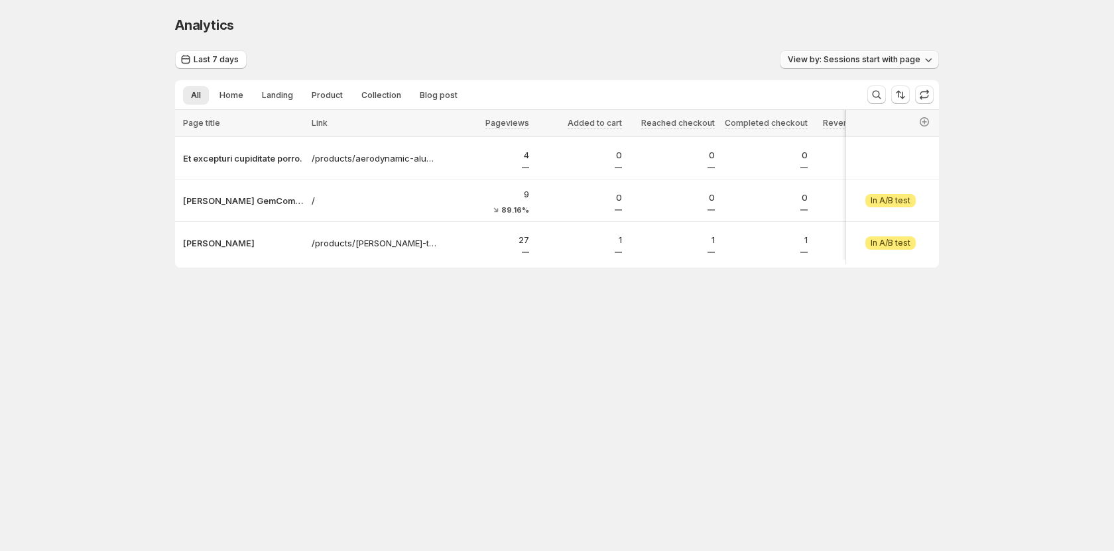
click at [870, 62] on span "View by: Sessions start with page" at bounding box center [853, 59] width 133 height 11
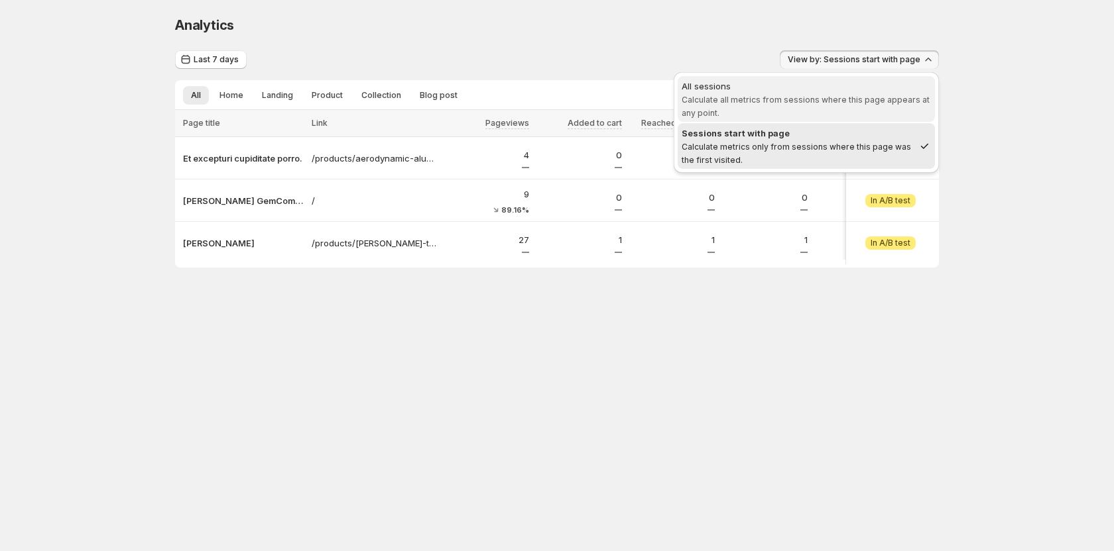
click at [823, 87] on div "All sessions" at bounding box center [805, 86] width 249 height 13
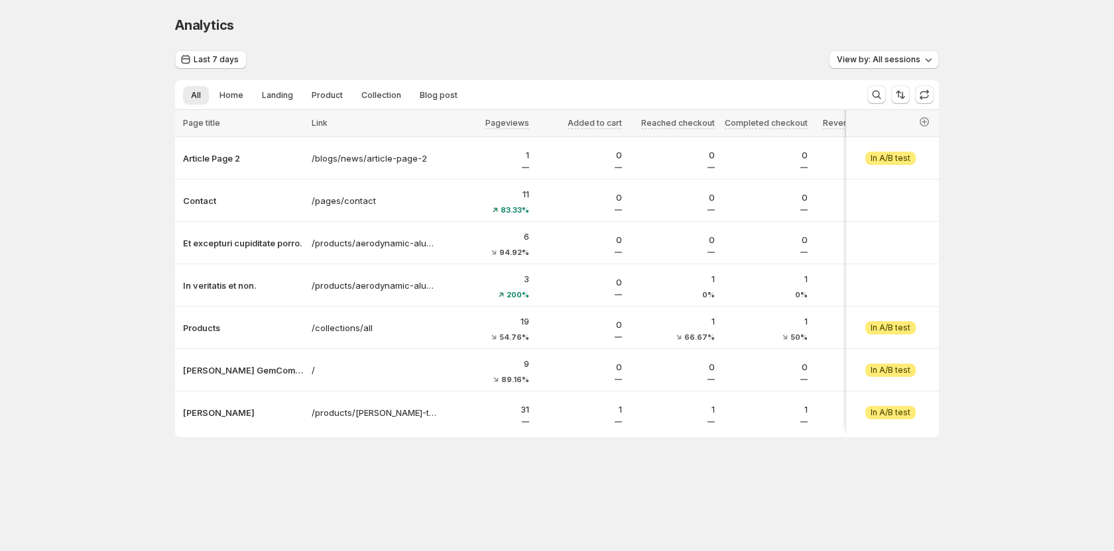
click at [663, 36] on div "Analytics. This page is ready Analytics" at bounding box center [557, 25] width 764 height 50
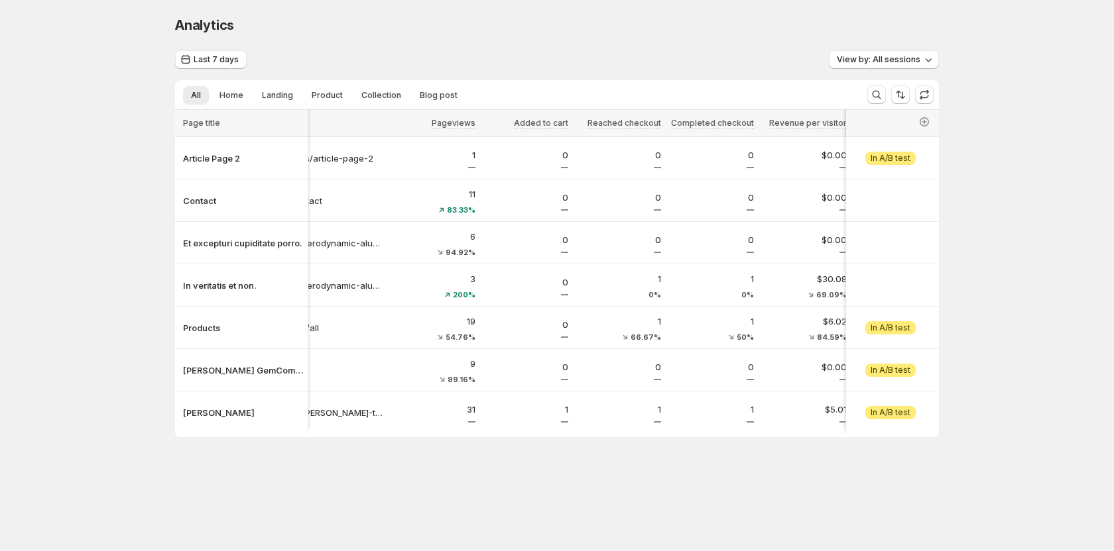
scroll to position [0, 54]
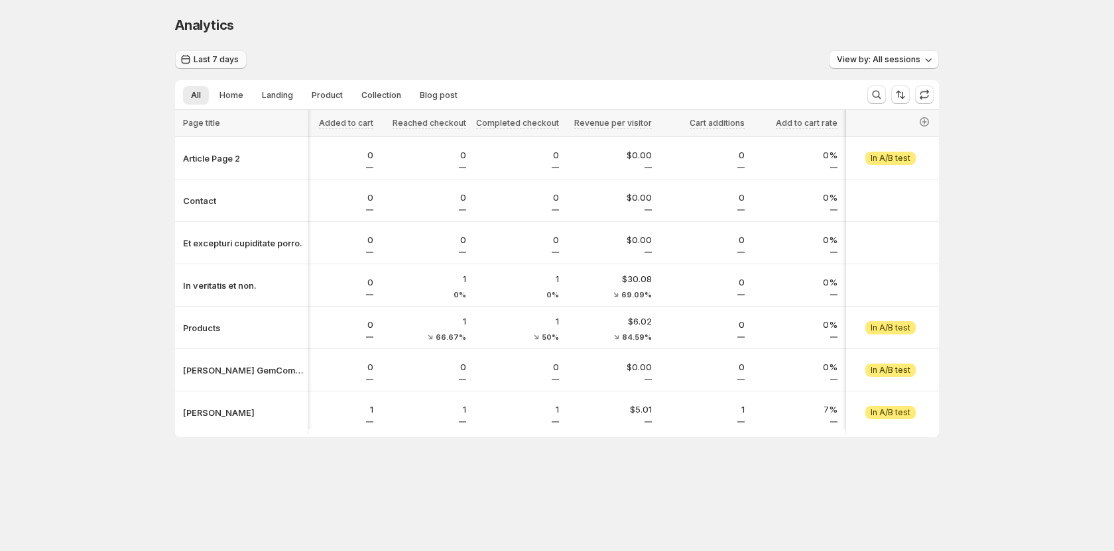
click at [228, 64] on span "Last 7 days" at bounding box center [216, 59] width 45 height 11
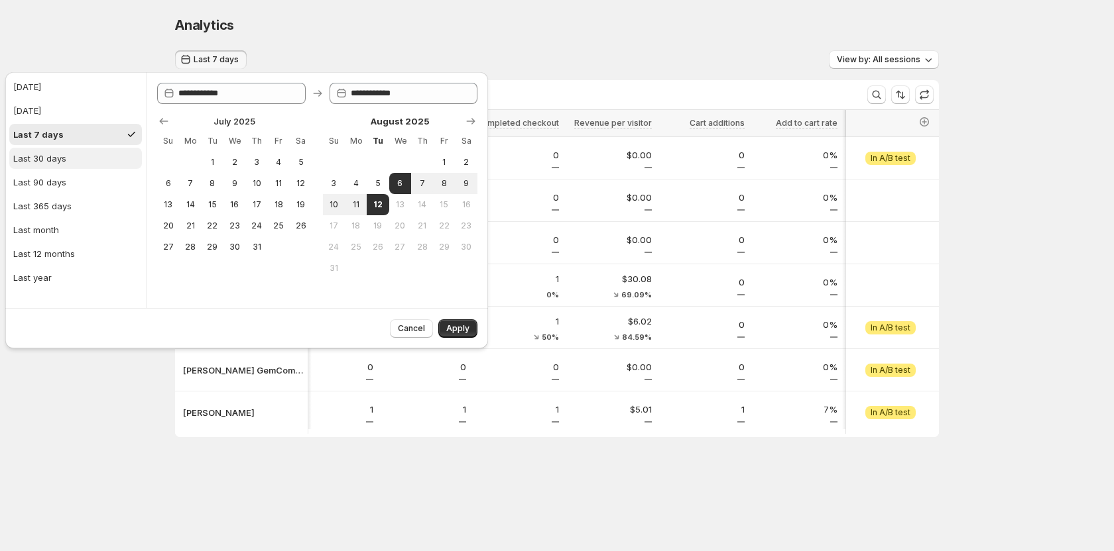
click at [75, 166] on button "Last 30 days" at bounding box center [75, 158] width 133 height 21
type input "**********"
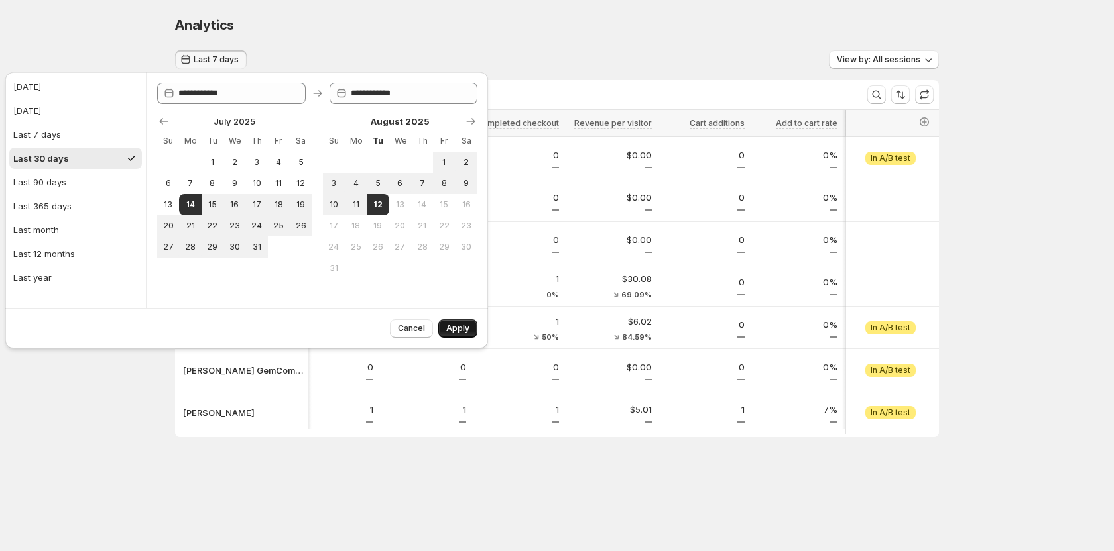
click at [462, 335] on button "Apply" at bounding box center [457, 328] width 39 height 19
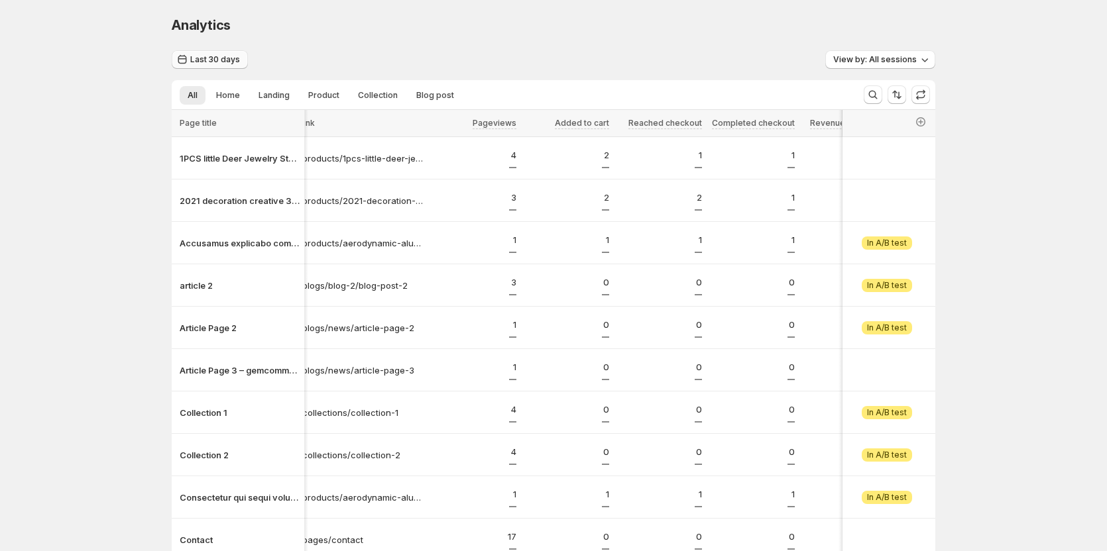
click at [219, 58] on span "Last 30 days" at bounding box center [215, 59] width 50 height 11
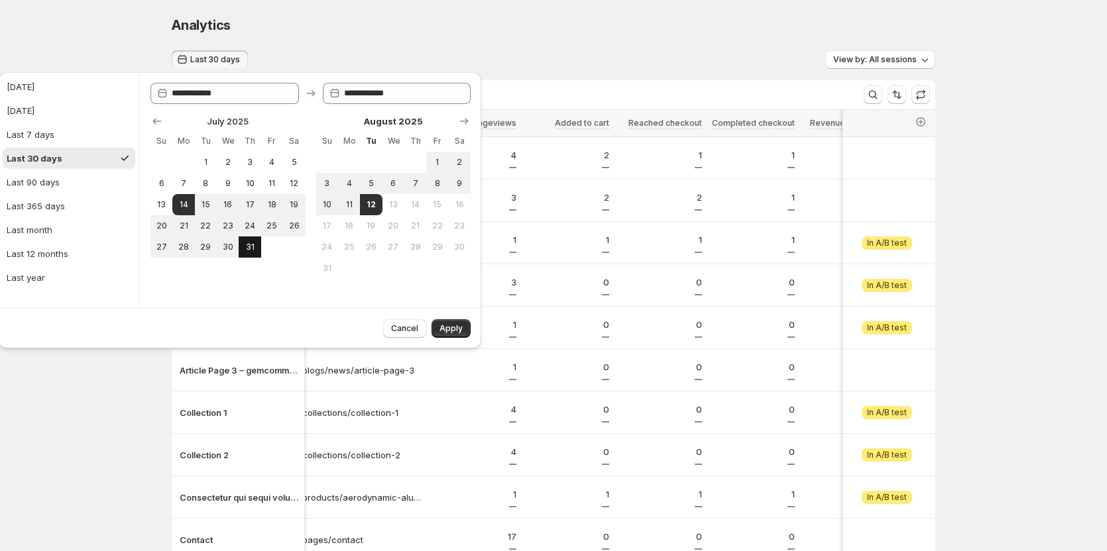
click at [248, 244] on span "31" at bounding box center [249, 247] width 11 height 11
type input "**********"
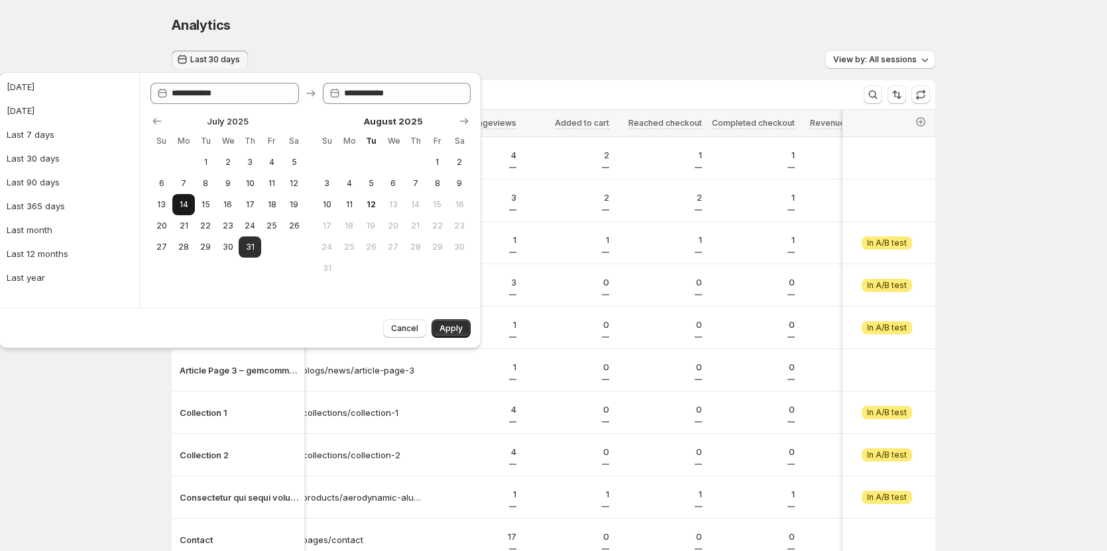
click at [188, 203] on span "14" at bounding box center [183, 205] width 11 height 11
type input "**********"
click at [257, 251] on button "31" at bounding box center [250, 247] width 22 height 21
type input "**********"
click at [443, 326] on span "Apply" at bounding box center [450, 328] width 23 height 11
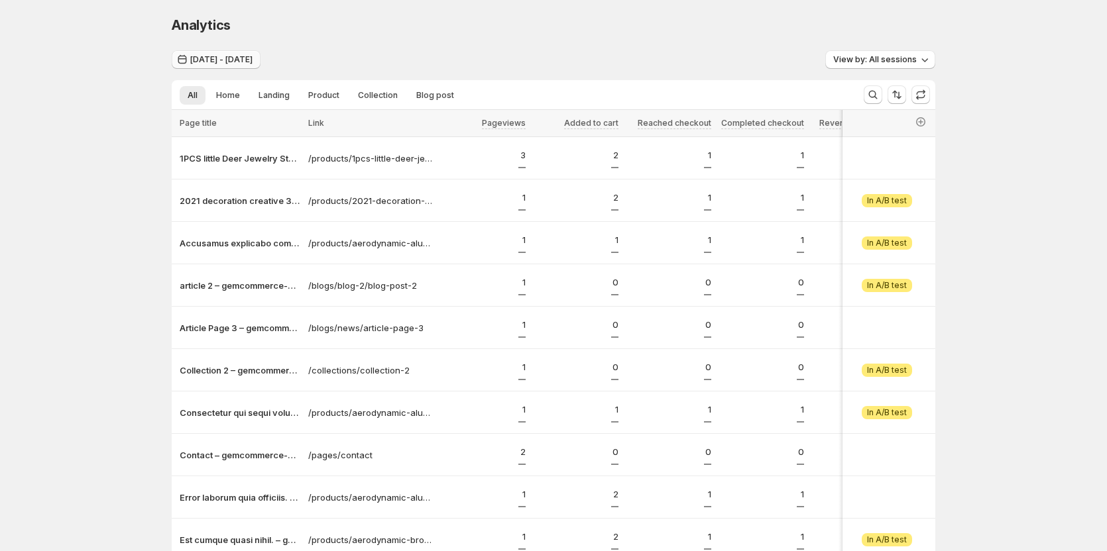
click at [187, 59] on icon "button" at bounding box center [182, 59] width 9 height 9
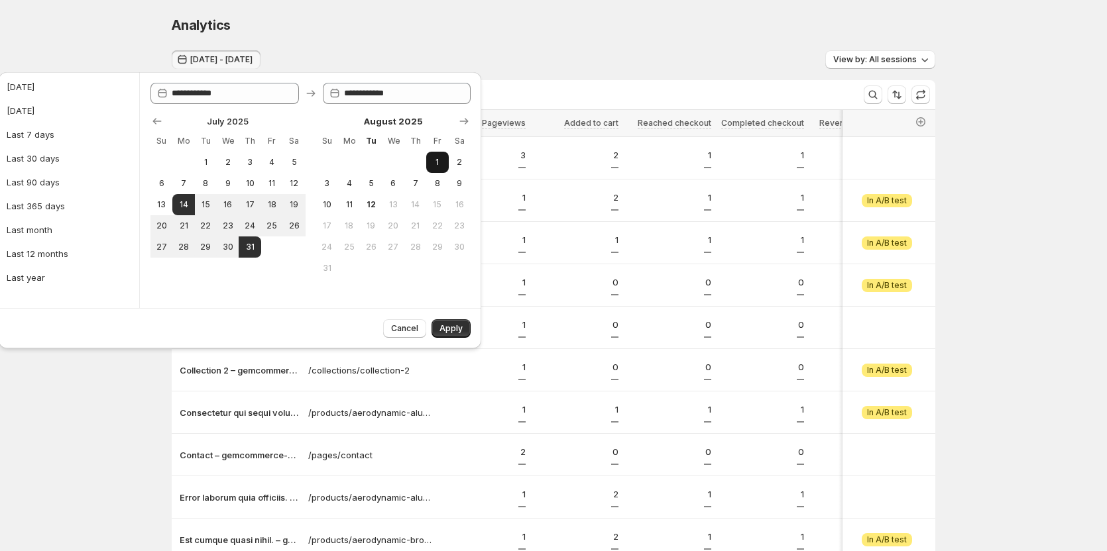
click at [435, 155] on button "1" at bounding box center [437, 162] width 22 height 21
type input "**********"
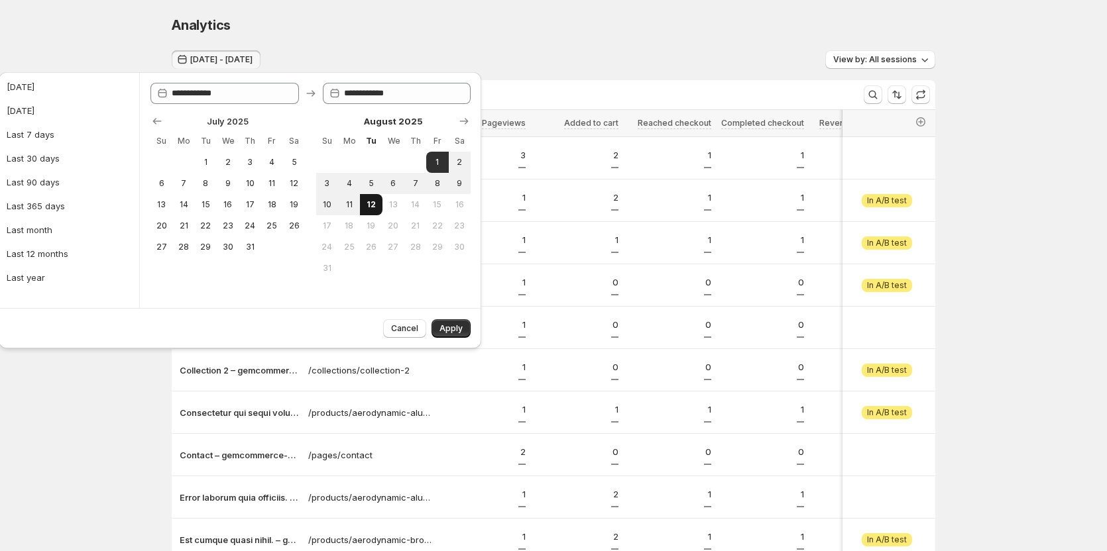
click at [369, 200] on span "12" at bounding box center [370, 205] width 11 height 11
type input "**********"
click at [445, 327] on span "Apply" at bounding box center [450, 328] width 23 height 11
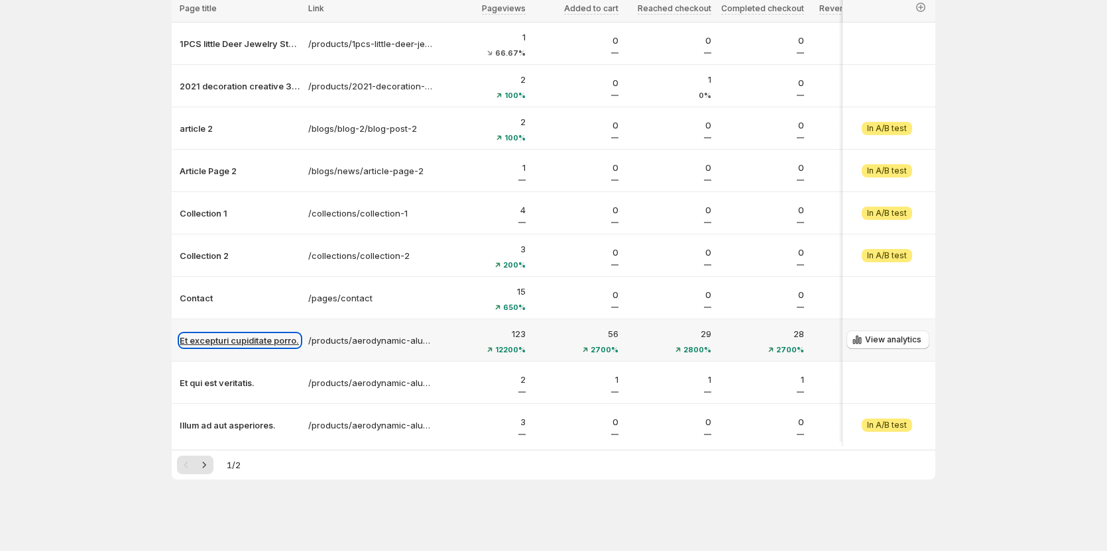
click at [259, 334] on p "Et excepturi cupiditate porro." at bounding box center [240, 340] width 121 height 13
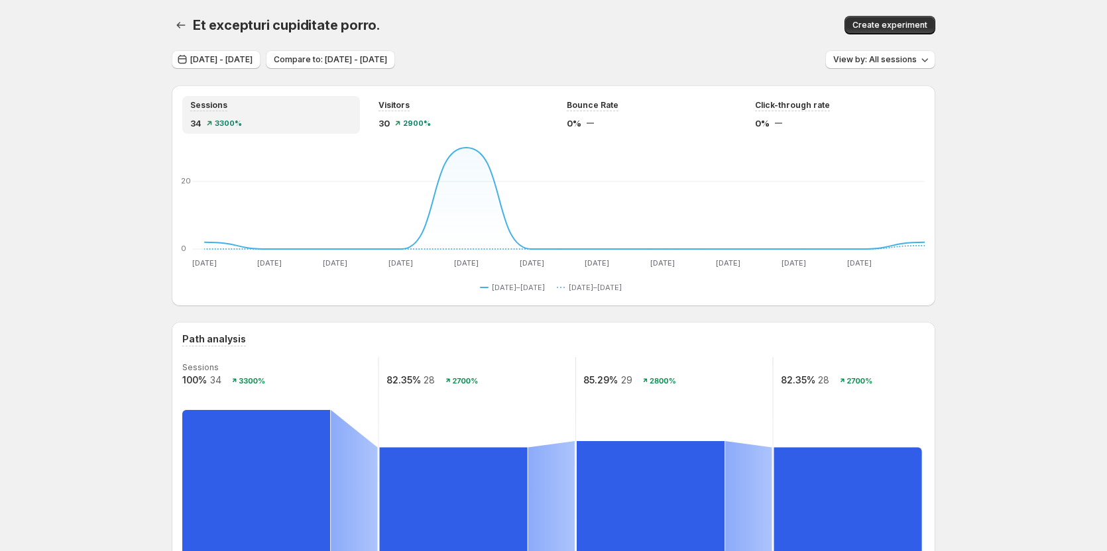
click at [384, 64] on span "Compare to: [DATE] - [DATE]" at bounding box center [330, 59] width 113 height 11
click at [384, 60] on span "Compare to: [DATE] - [DATE]" at bounding box center [330, 59] width 113 height 11
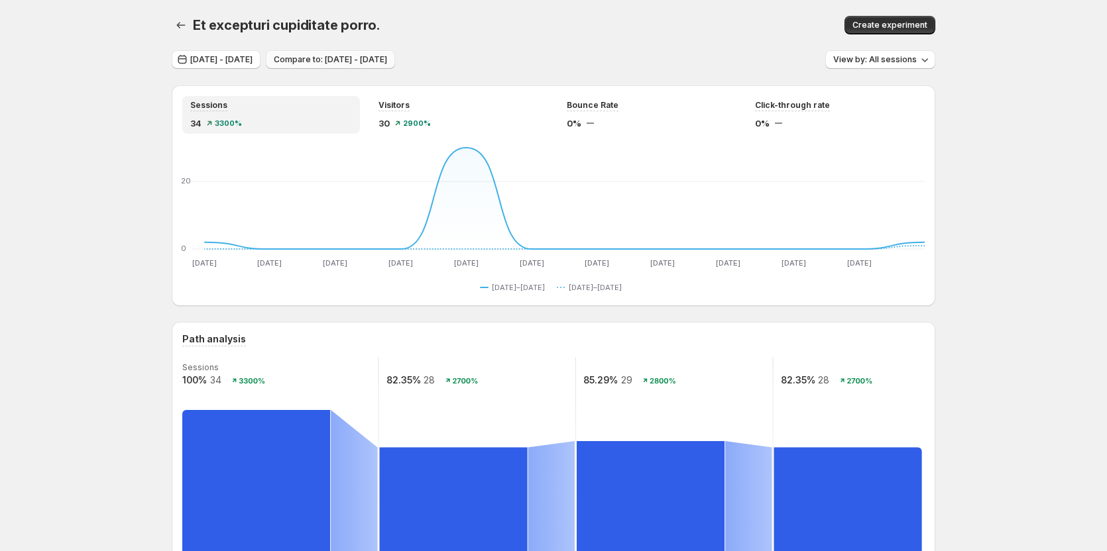
click at [384, 60] on span "Compare to: [DATE] - [DATE]" at bounding box center [330, 59] width 113 height 11
click at [387, 60] on span "Compare to: [DATE] - [DATE]" at bounding box center [330, 59] width 113 height 11
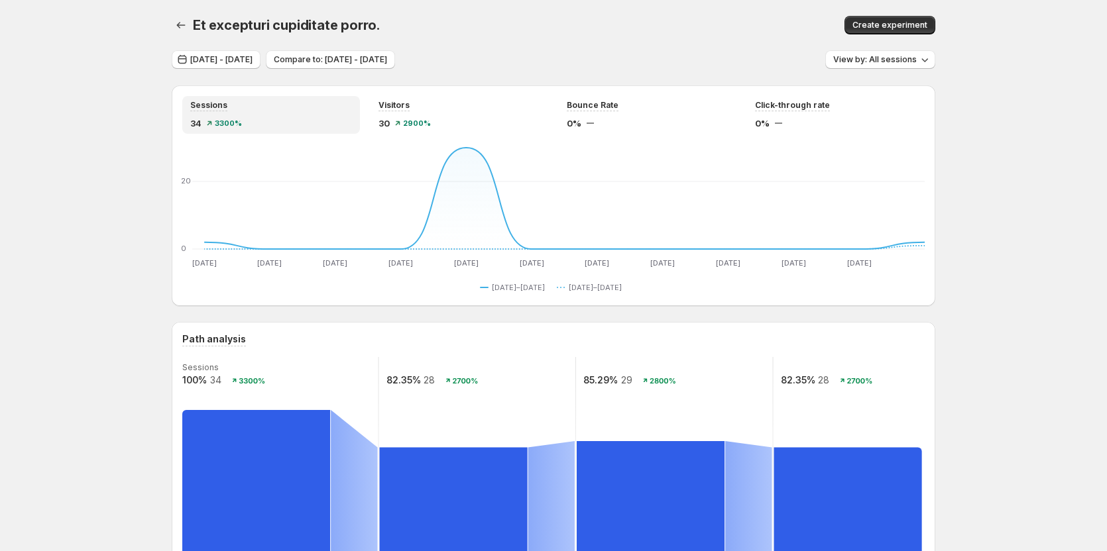
drag, startPoint x: 420, startPoint y: 58, endPoint x: 587, endPoint y: 32, distance: 169.6
click at [587, 32] on div "Et excepturi cupiditate porro." at bounding box center [400, 25] width 414 height 19
click at [387, 60] on span "Compare to: [DATE] - [DATE]" at bounding box center [330, 59] width 113 height 11
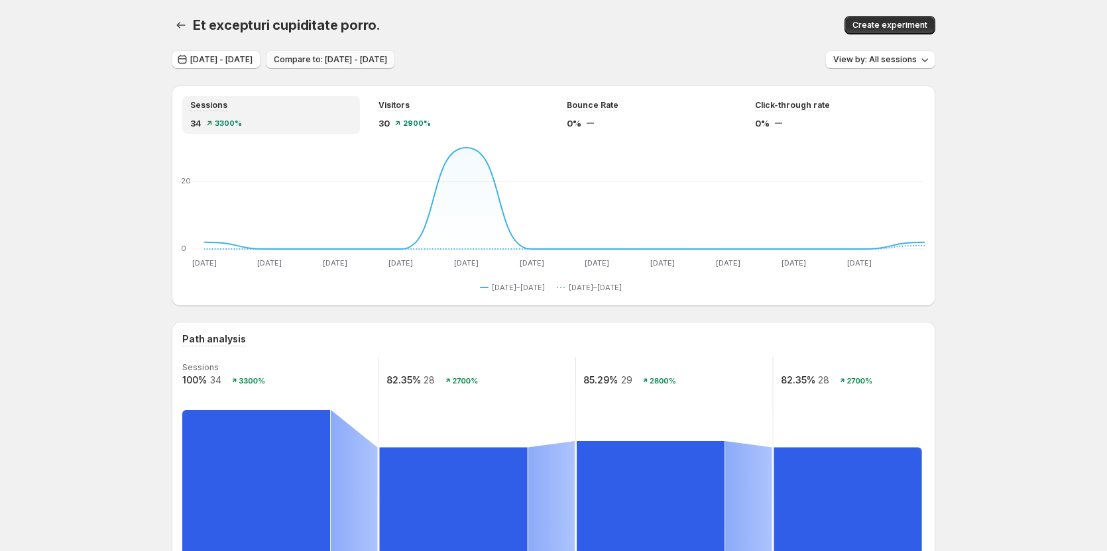
click at [387, 60] on span "Compare to: [DATE] - [DATE]" at bounding box center [330, 59] width 113 height 11
click at [634, 20] on div "Create experiment" at bounding box center [777, 25] width 318 height 19
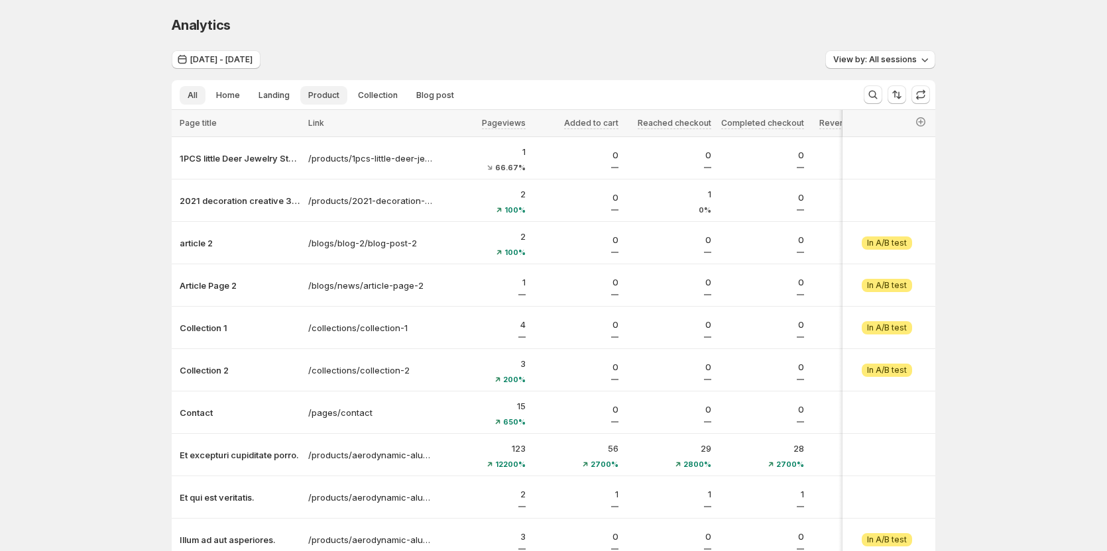
click at [318, 99] on span "Product" at bounding box center [323, 95] width 31 height 11
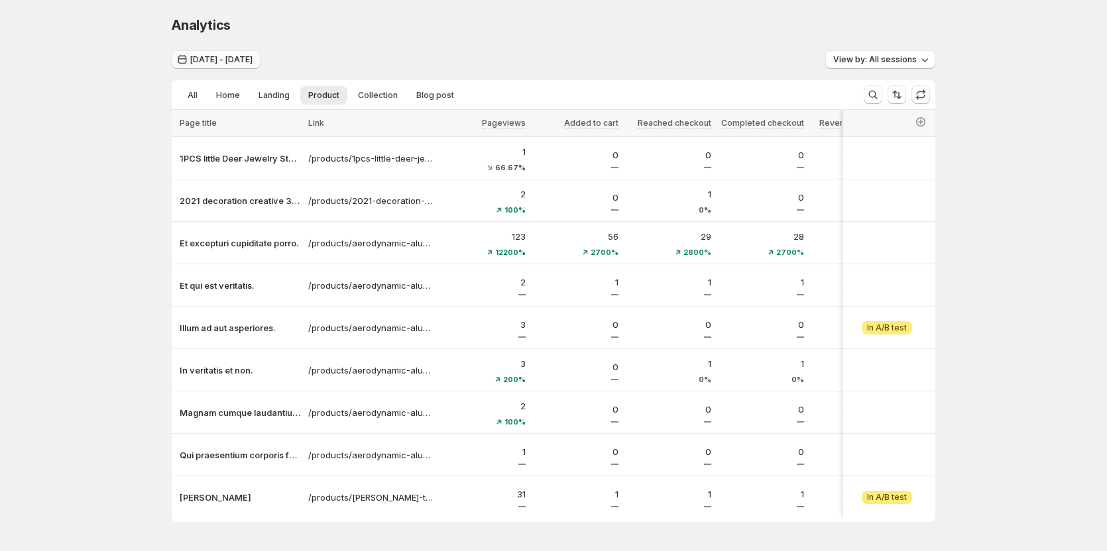
click at [253, 63] on span "[DATE] - [DATE]" at bounding box center [221, 59] width 62 height 11
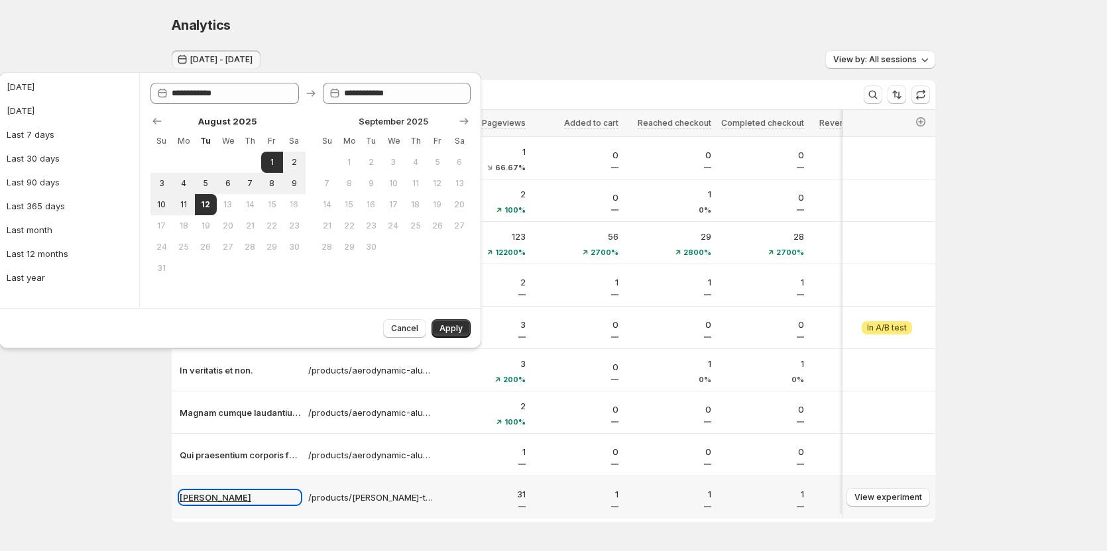
click at [212, 496] on p "Tanya Testtt" at bounding box center [240, 497] width 121 height 13
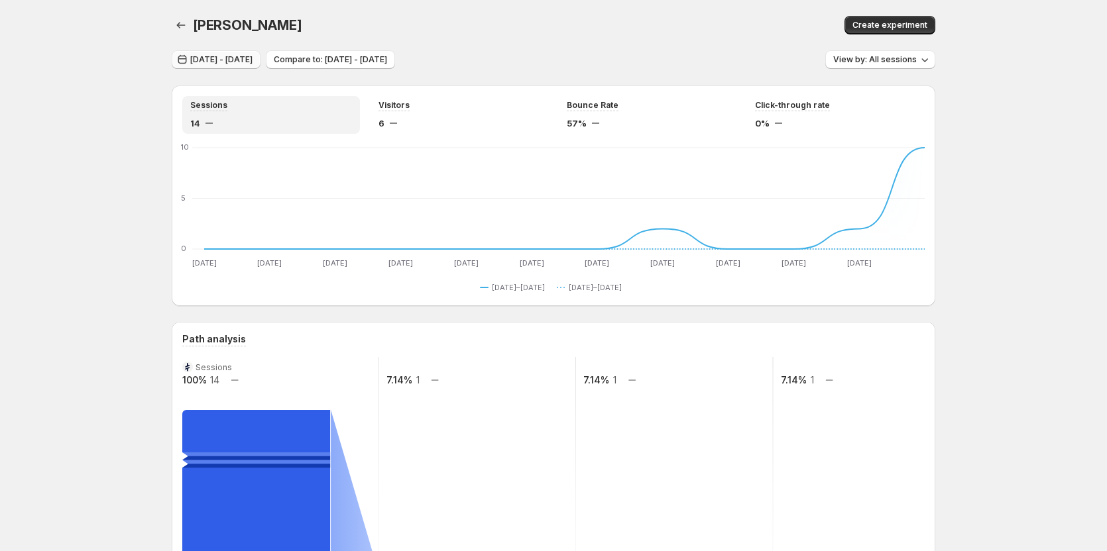
click at [253, 61] on span "[DATE] - [DATE]" at bounding box center [221, 59] width 62 height 11
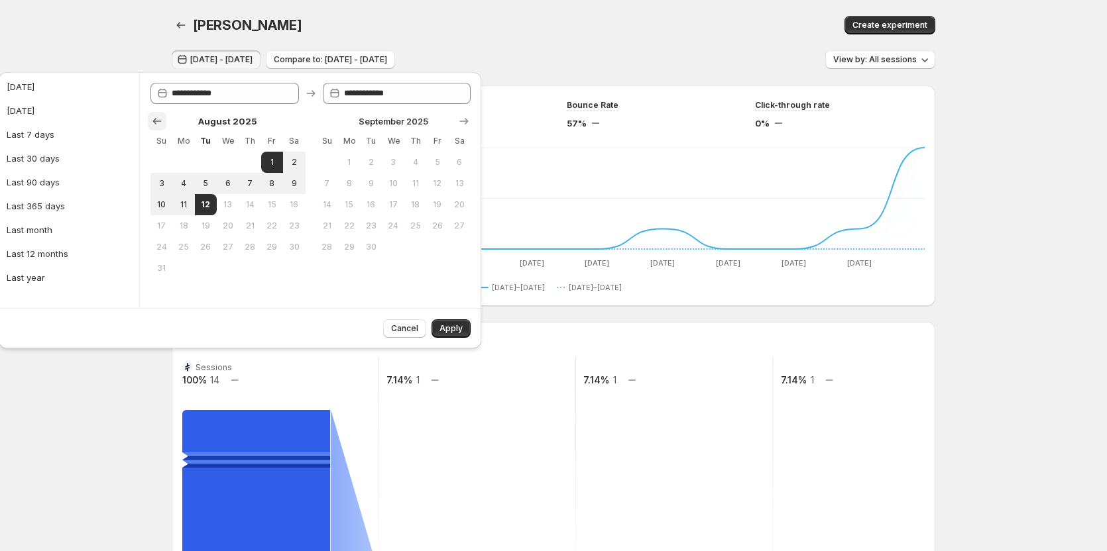
click at [158, 117] on icon "Show previous month, July 2025" at bounding box center [156, 121] width 13 height 13
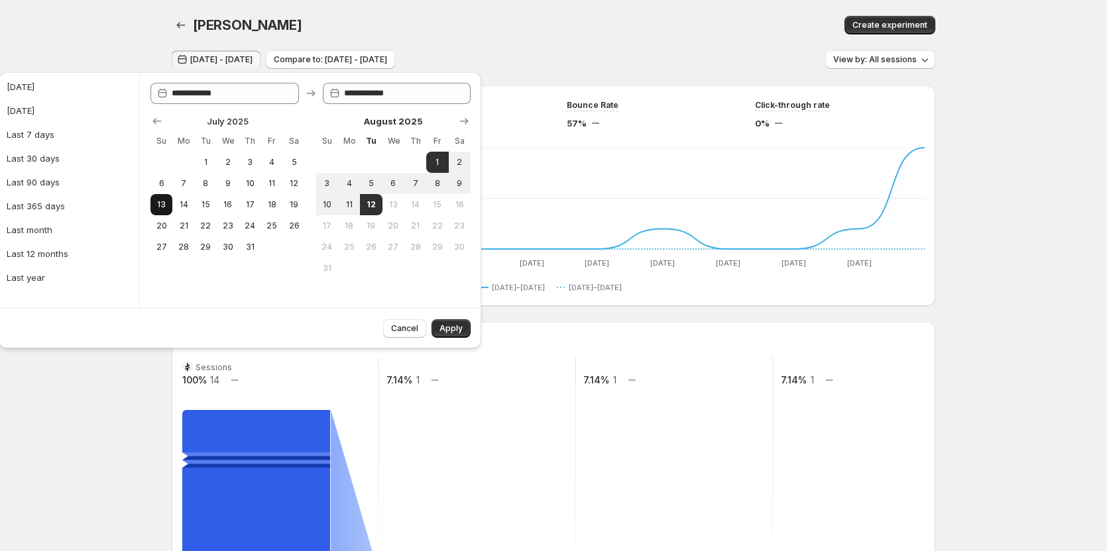
click at [169, 205] on button "13" at bounding box center [161, 204] width 22 height 21
type input "**********"
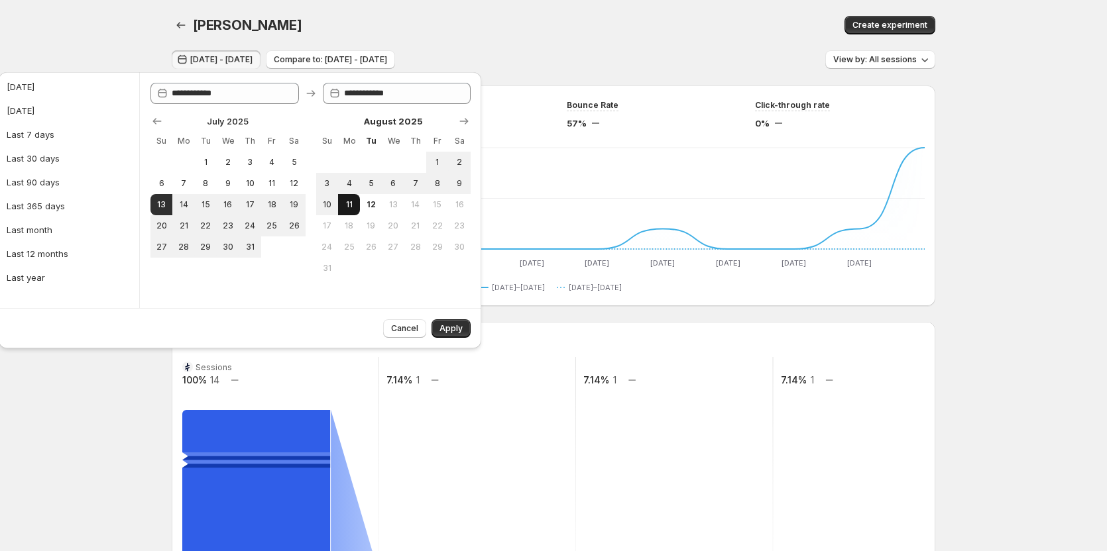
click at [349, 205] on span "11" at bounding box center [348, 205] width 11 height 11
type input "**********"
click at [440, 329] on span "Apply" at bounding box center [450, 328] width 23 height 11
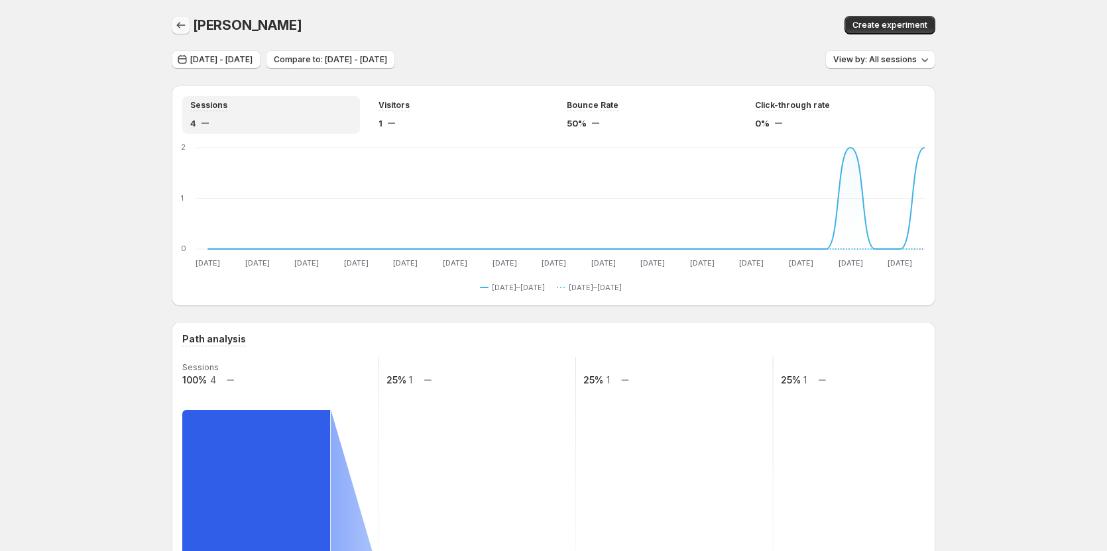
click at [184, 21] on icon "button" at bounding box center [180, 25] width 13 height 13
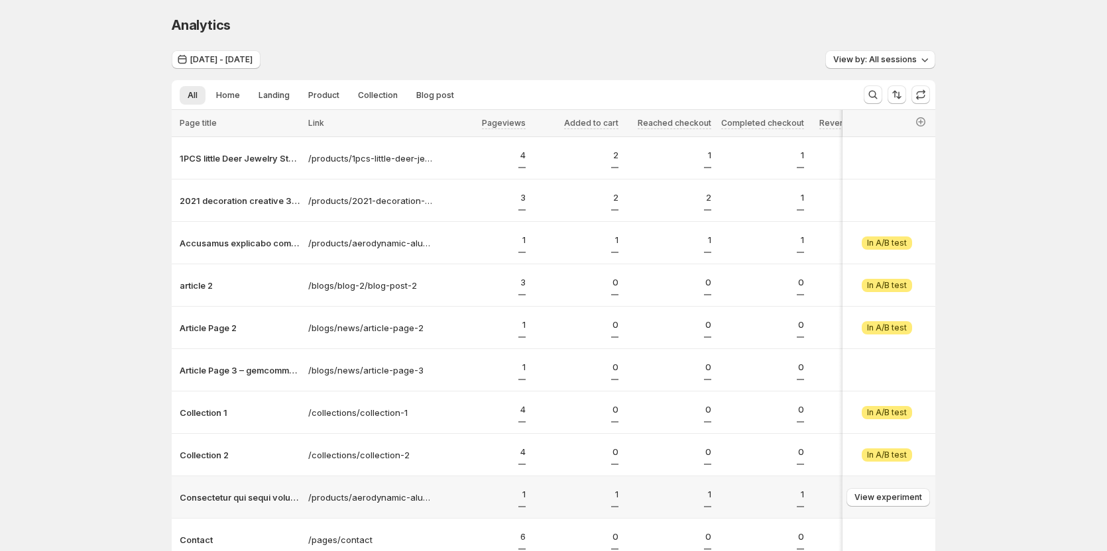
scroll to position [120, 0]
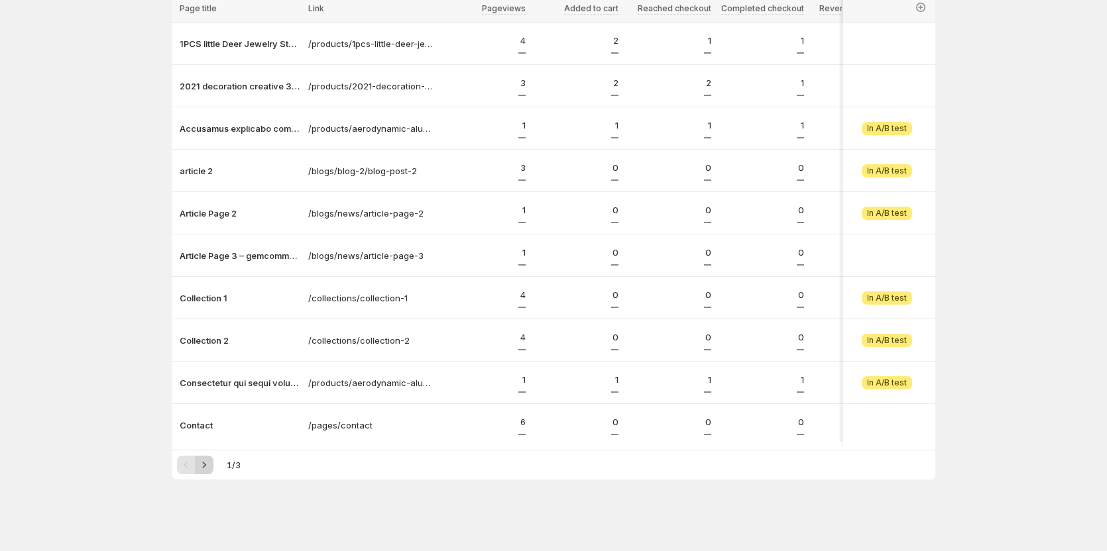
click at [205, 465] on icon "Next" at bounding box center [204, 465] width 13 height 13
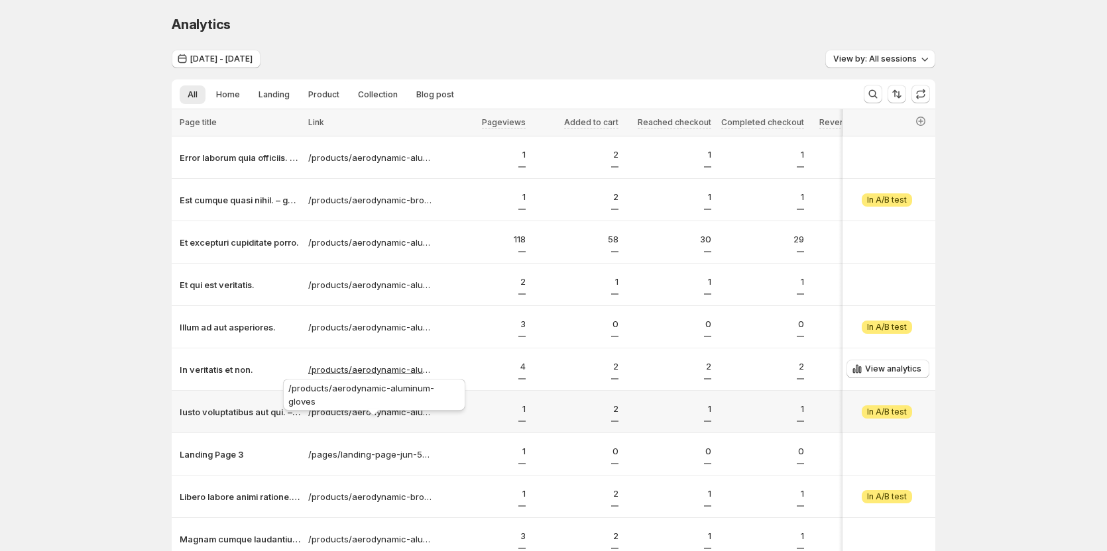
scroll to position [0, 0]
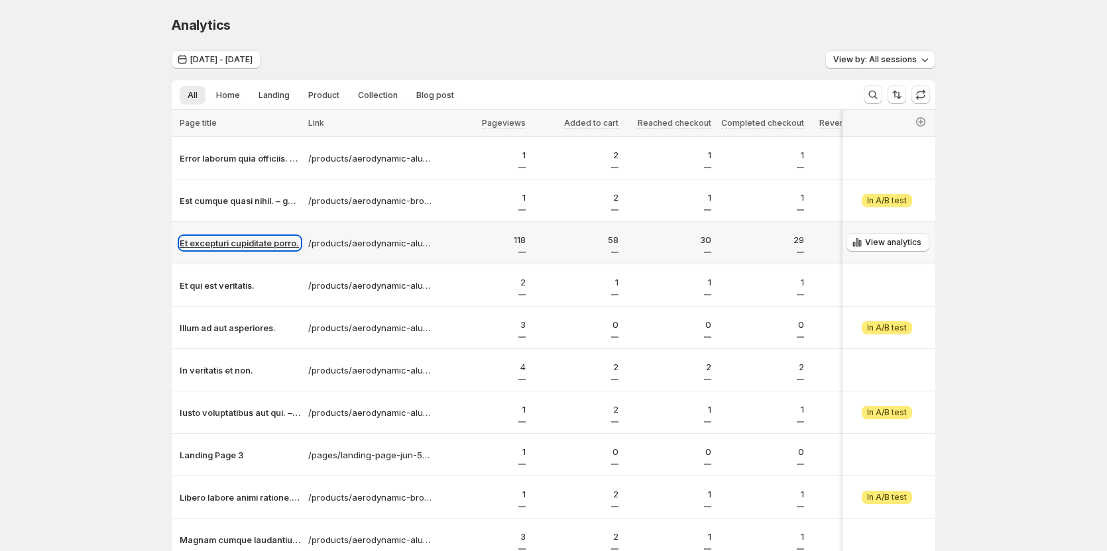
click at [264, 242] on p "Et excepturi cupiditate porro." at bounding box center [240, 243] width 121 height 13
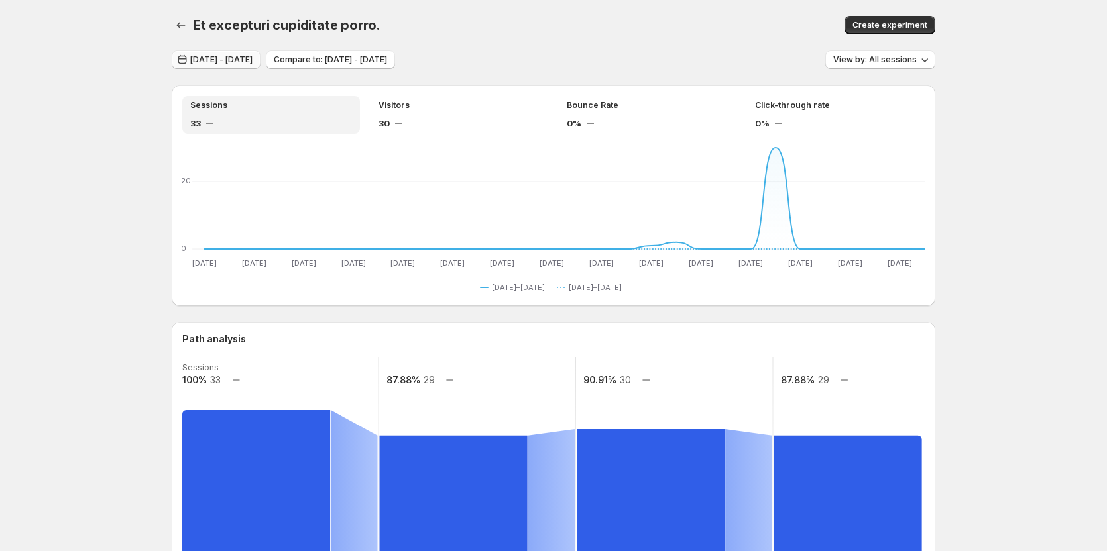
click at [253, 60] on span "Jul 13, 2025 - Aug 11, 2025" at bounding box center [221, 59] width 62 height 11
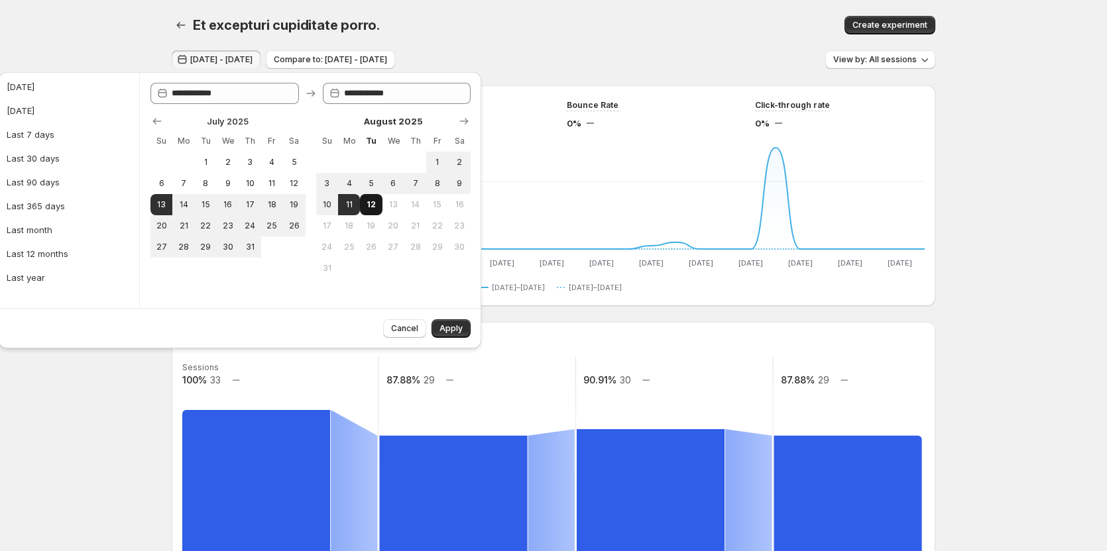
click at [365, 202] on span "12" at bounding box center [370, 205] width 11 height 11
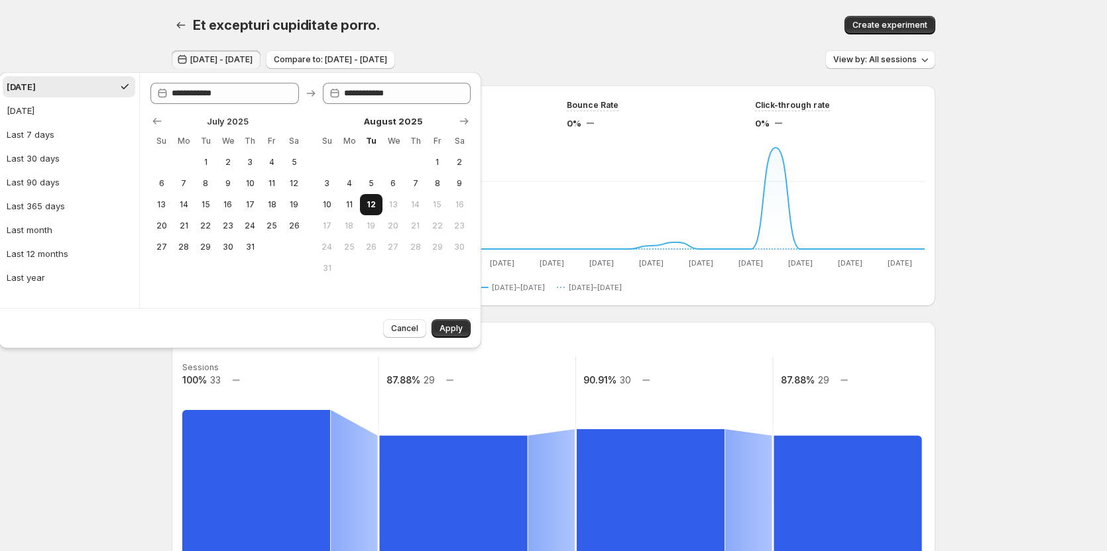
type input "**********"
click at [160, 204] on span "13" at bounding box center [161, 205] width 11 height 11
type input "**********"
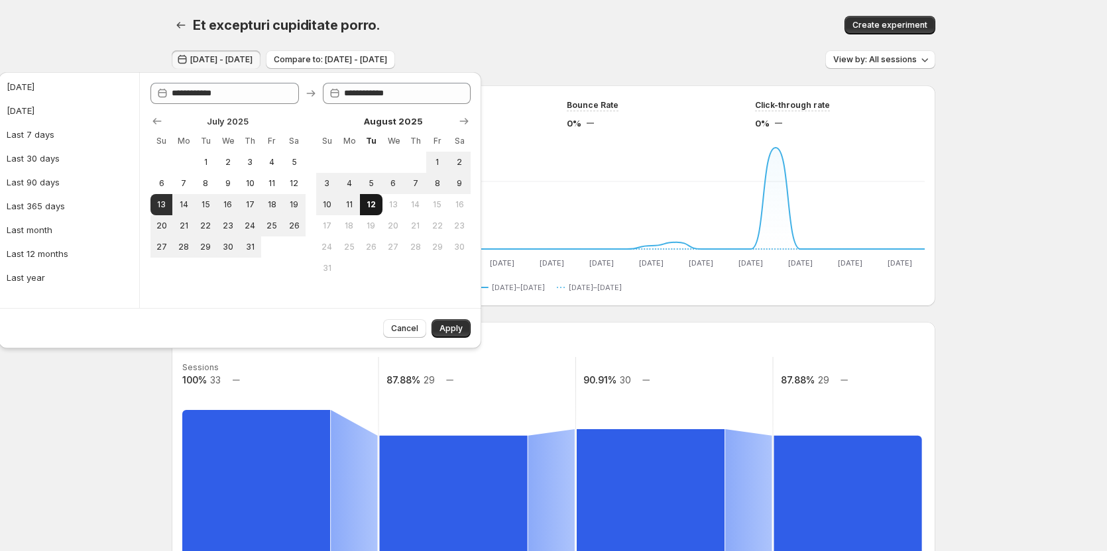
click at [372, 202] on span "12" at bounding box center [370, 205] width 11 height 11
type input "**********"
click at [450, 324] on span "Apply" at bounding box center [450, 328] width 23 height 11
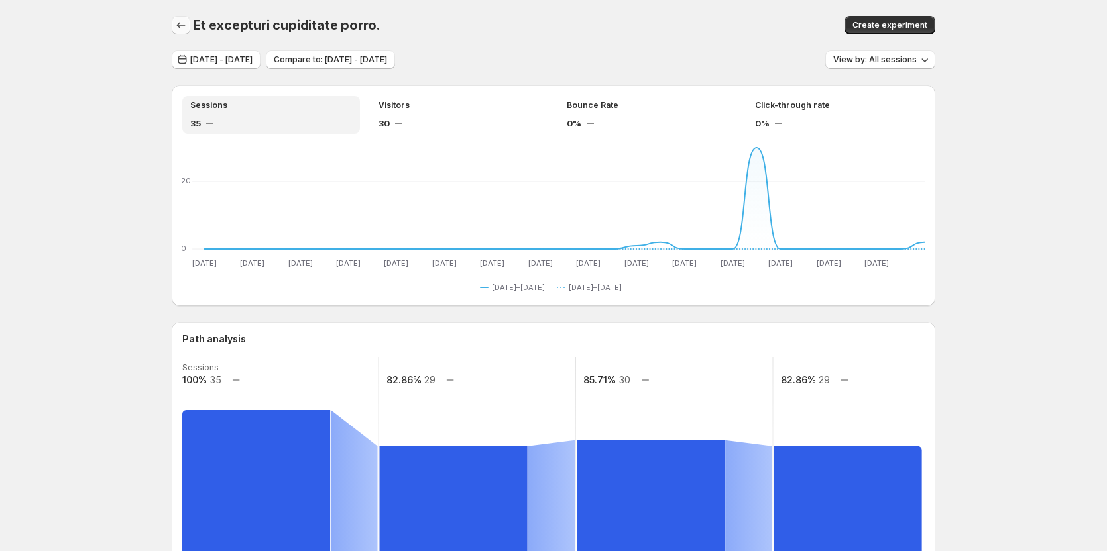
click at [188, 24] on icon "button" at bounding box center [180, 25] width 13 height 13
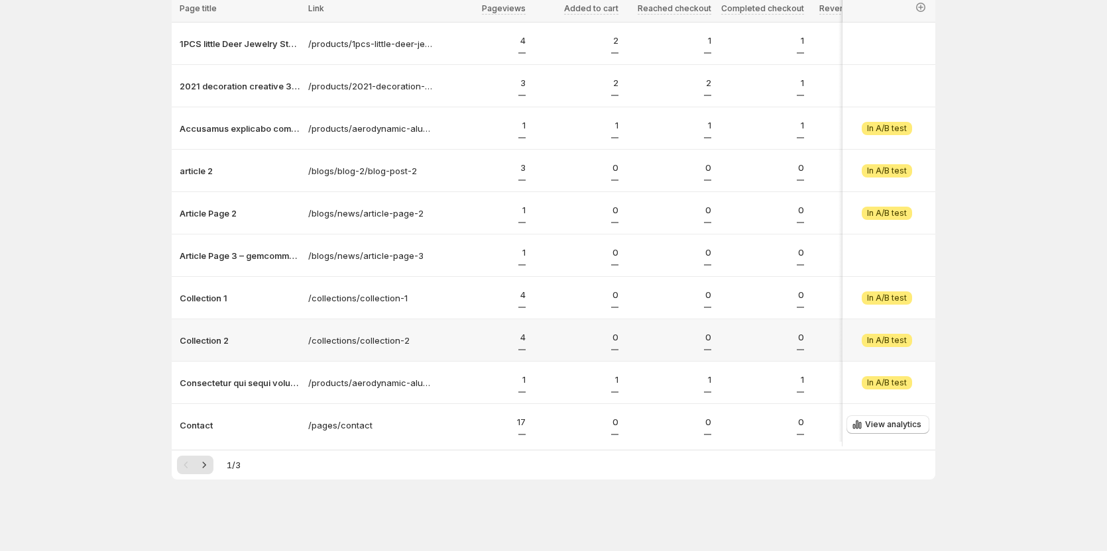
scroll to position [120, 0]
click at [209, 471] on icon "Next" at bounding box center [204, 465] width 13 height 13
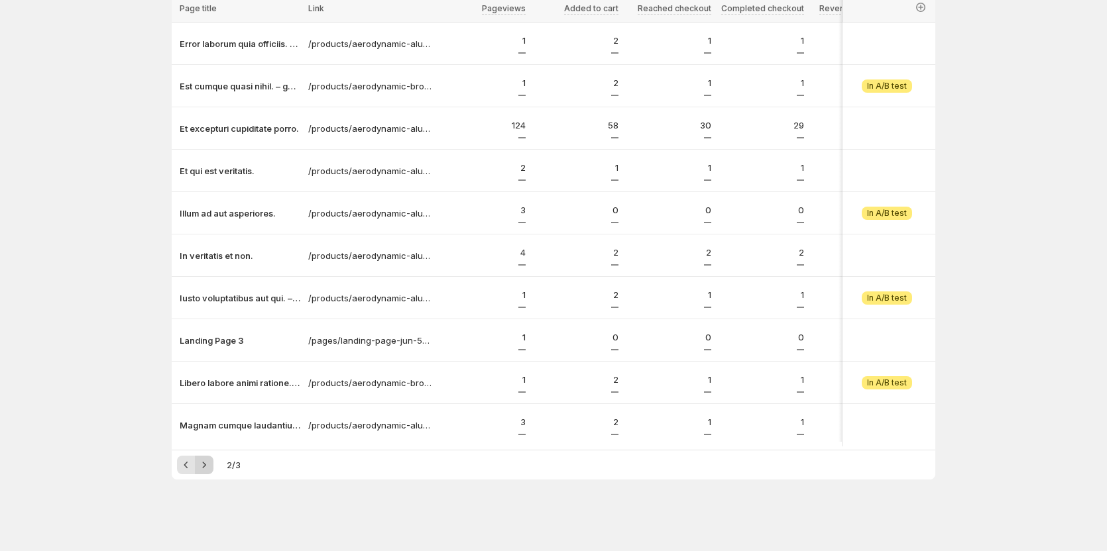
click at [209, 471] on icon "Next" at bounding box center [204, 465] width 13 height 13
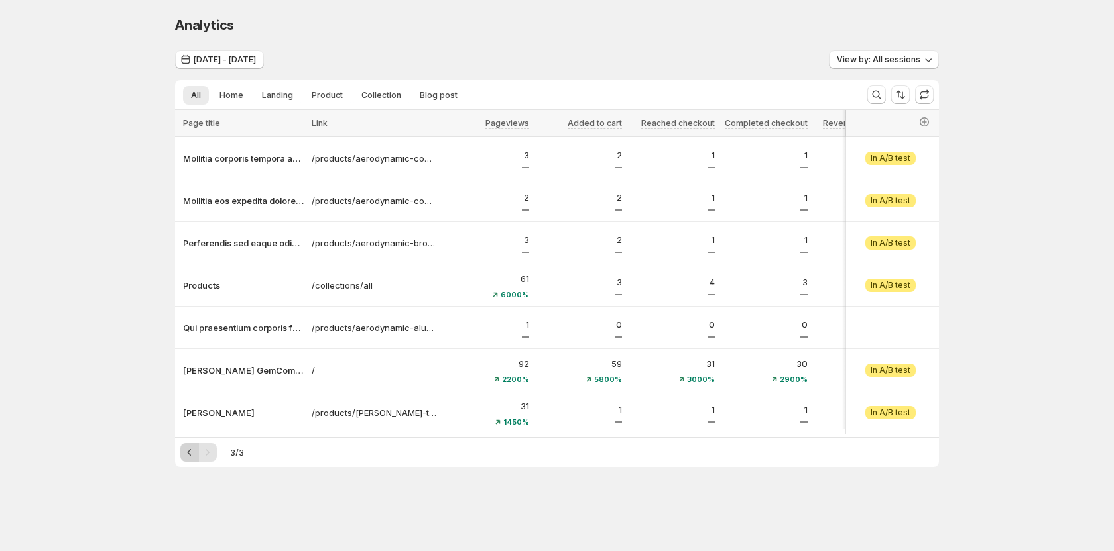
click at [186, 458] on icon "Previous" at bounding box center [189, 452] width 13 height 13
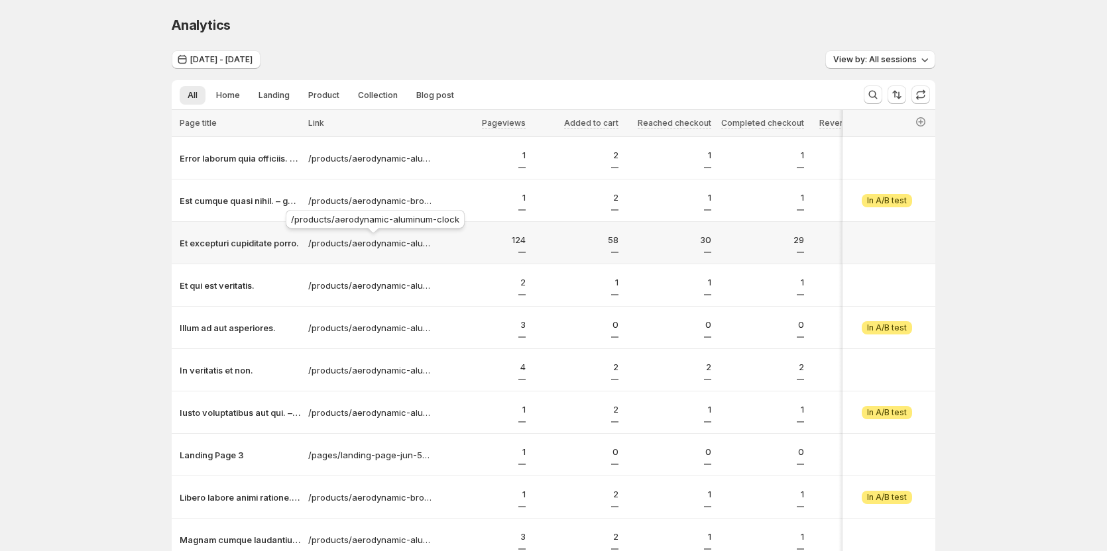
click at [345, 223] on div "/products/aerodynamic-aluminum-clock" at bounding box center [375, 221] width 184 height 29
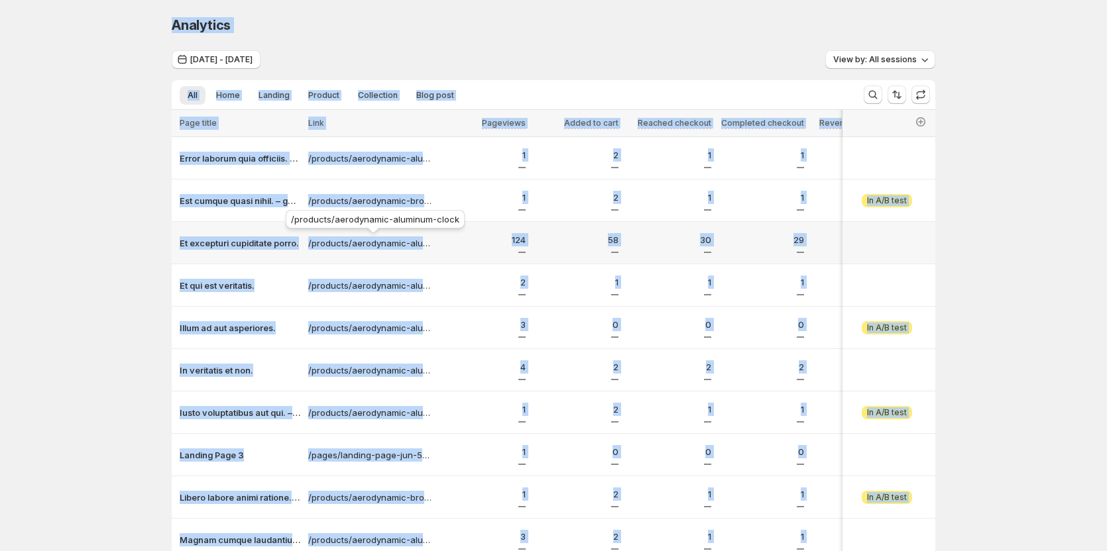
click at [345, 223] on div "/products/aerodynamic-aluminum-clock" at bounding box center [375, 221] width 184 height 29
copy div "Analytics. This page is ready Analytics Jul 13, 2025 - Aug 12, 2025 View by: Al…"
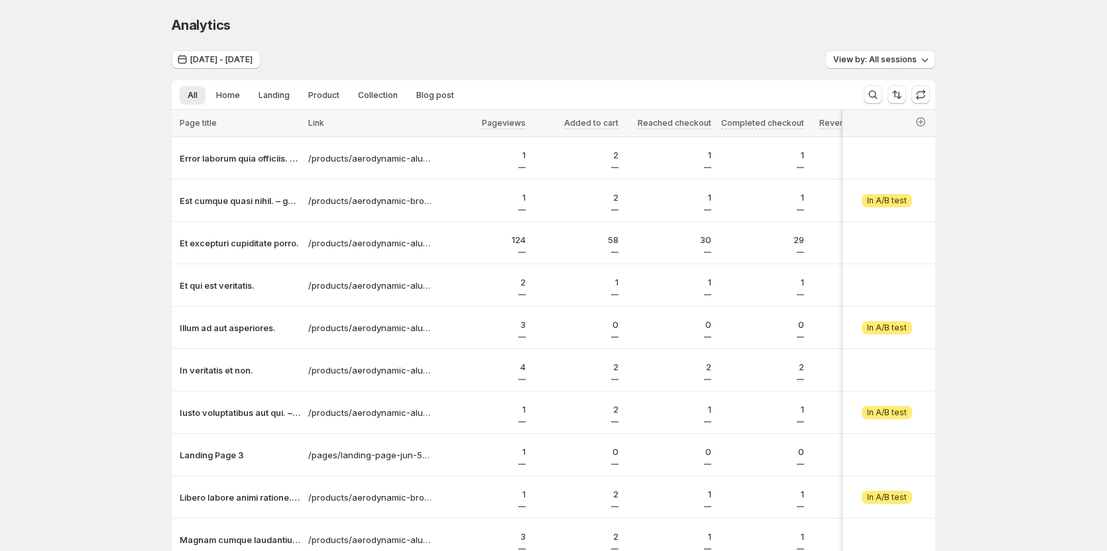
drag, startPoint x: 644, startPoint y: 233, endPoint x: 1113, endPoint y: 152, distance: 476.2
drag, startPoint x: 1113, startPoint y: 149, endPoint x: 886, endPoint y: 62, distance: 243.4
click at [886, 62] on span "View by: All sessions" at bounding box center [875, 59] width 84 height 11
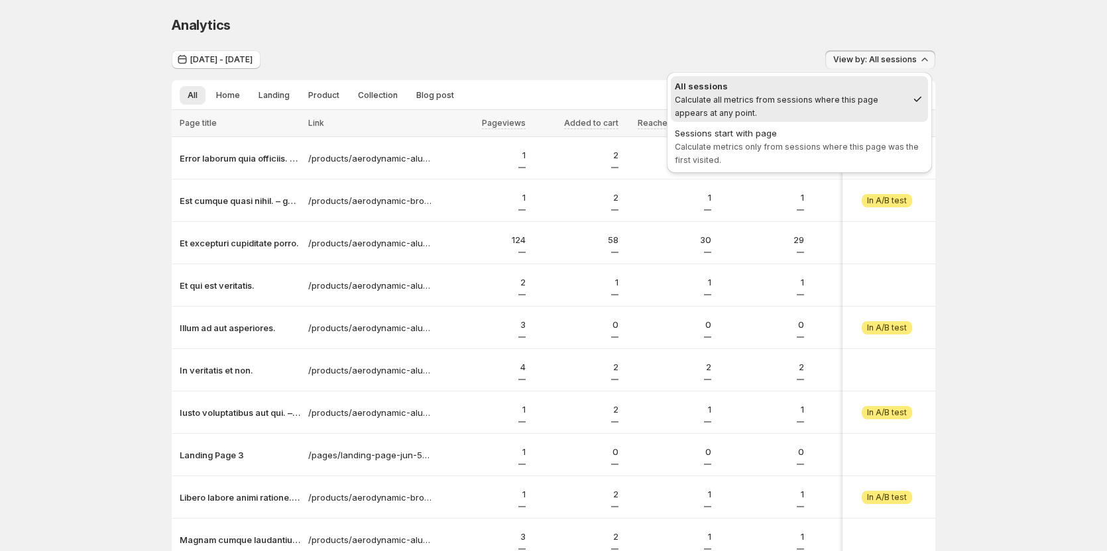
click at [617, 40] on div "Analytics. This page is ready Analytics" at bounding box center [554, 25] width 764 height 50
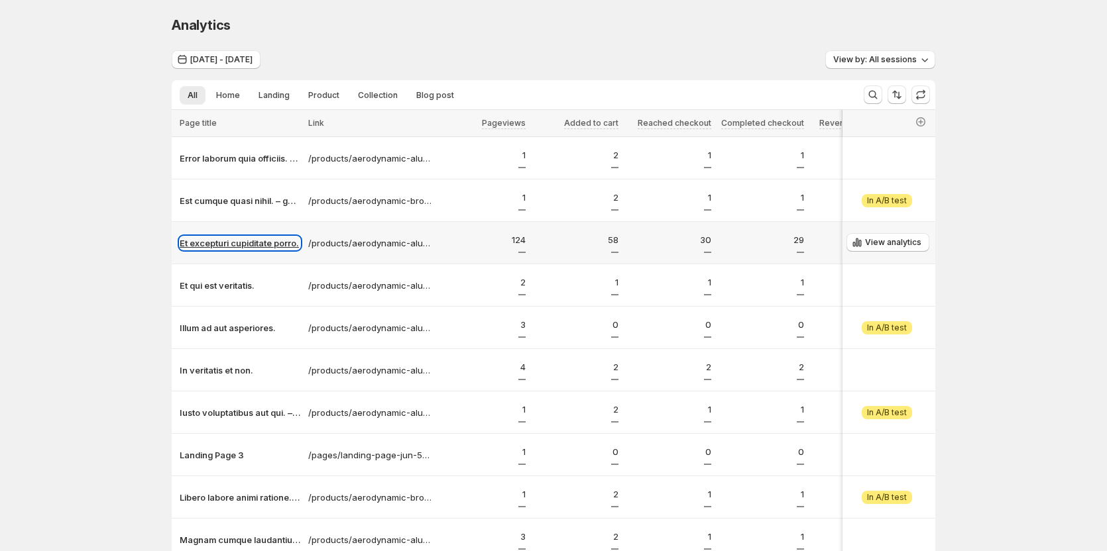
click at [249, 241] on p "Et excepturi cupiditate porro." at bounding box center [240, 243] width 121 height 13
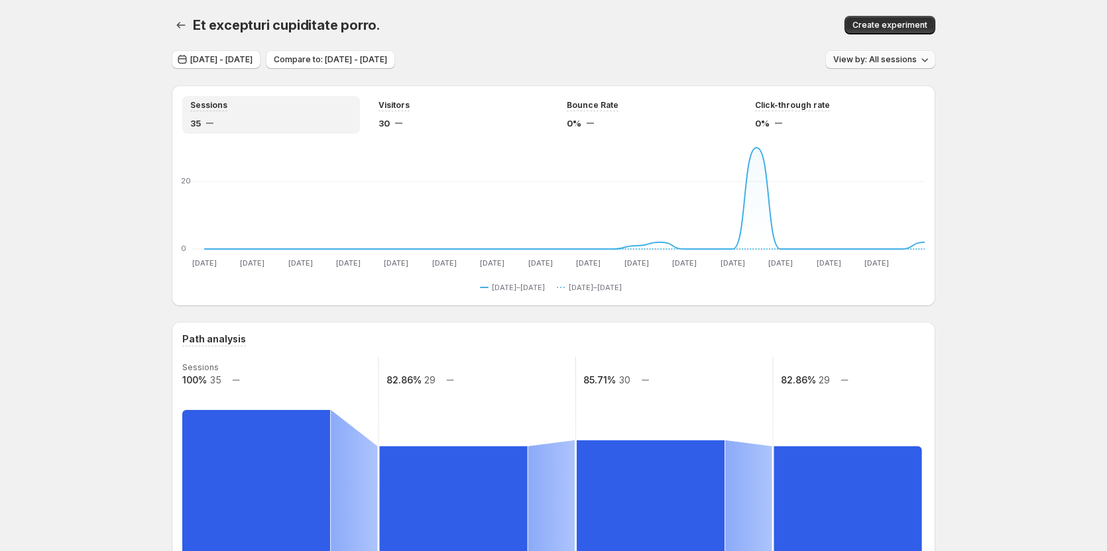
click at [901, 57] on span "View by: All sessions" at bounding box center [875, 59] width 84 height 11
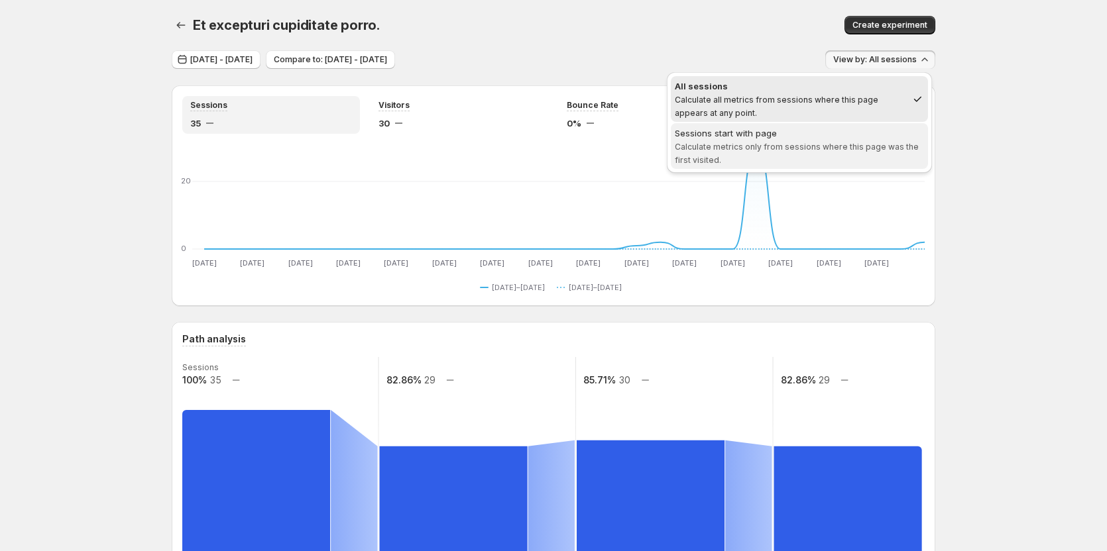
click at [842, 150] on span "Calculate metrics only from sessions where this page was the first visited." at bounding box center [797, 153] width 244 height 23
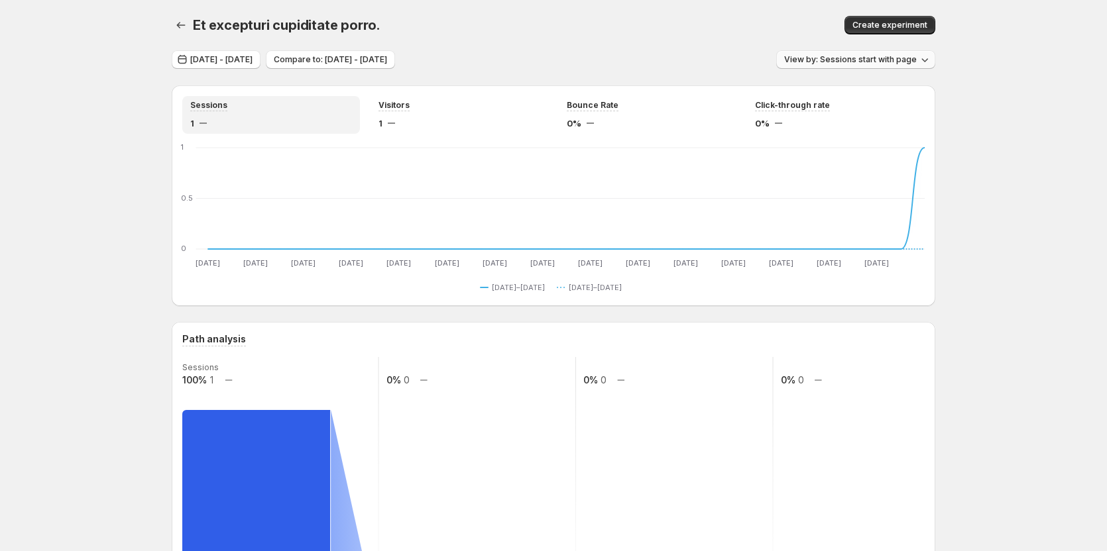
click at [895, 58] on span "View by: Sessions start with page" at bounding box center [850, 59] width 133 height 11
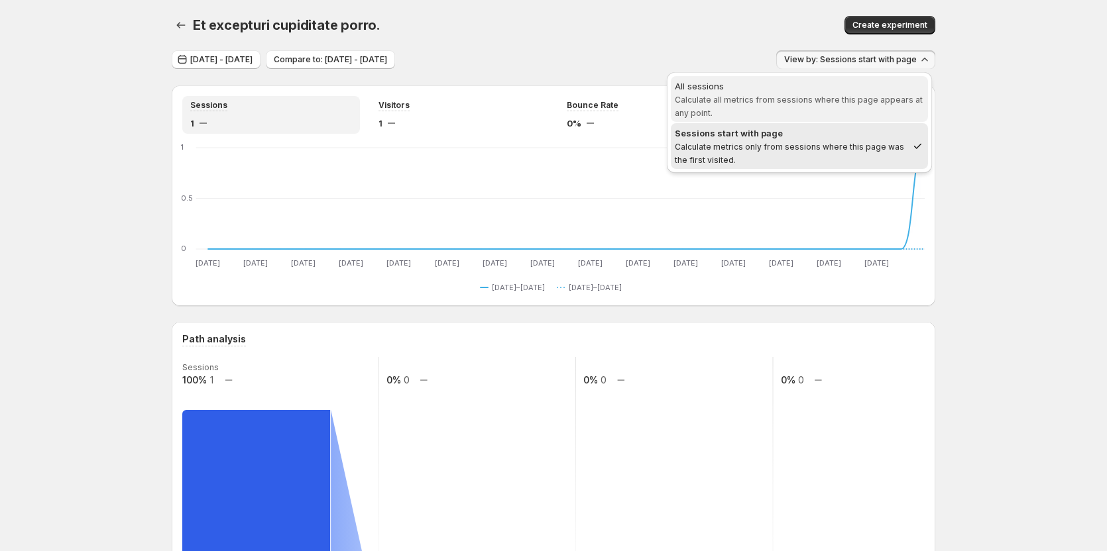
click at [840, 101] on span "Calculate all metrics from sessions where this page appears at any point." at bounding box center [799, 106] width 248 height 23
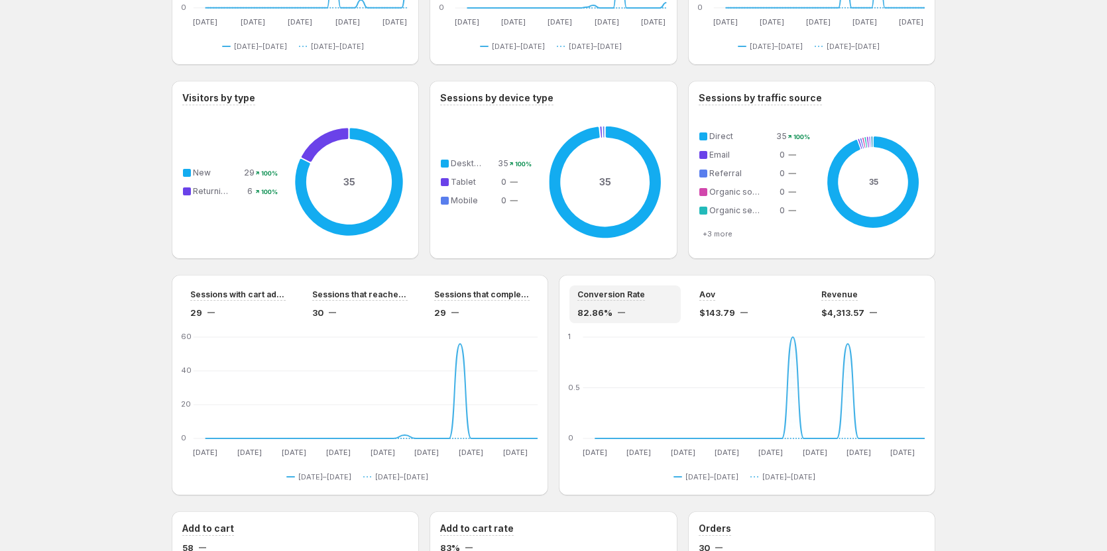
scroll to position [862, 0]
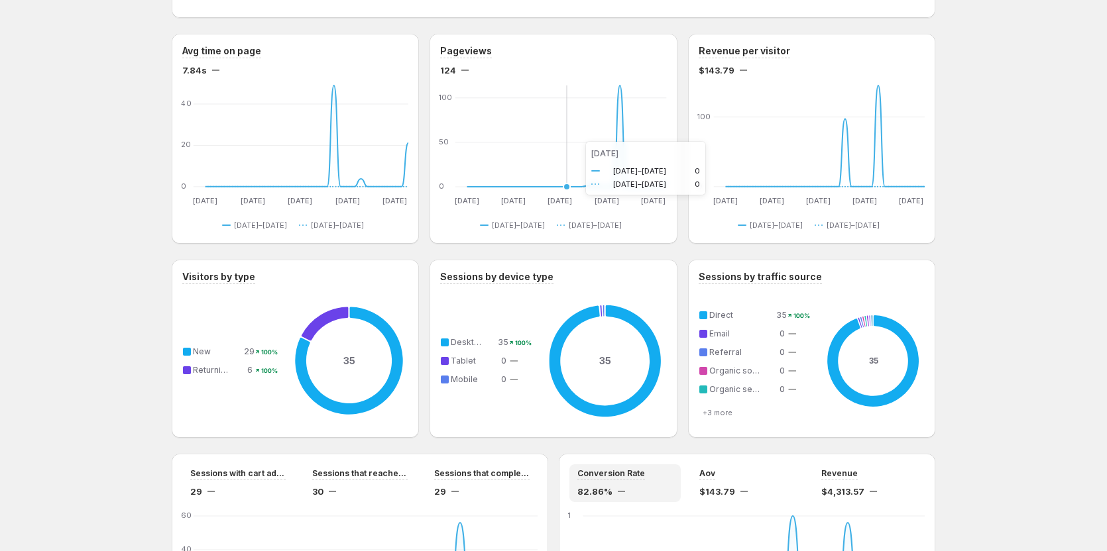
scroll to position [670, 0]
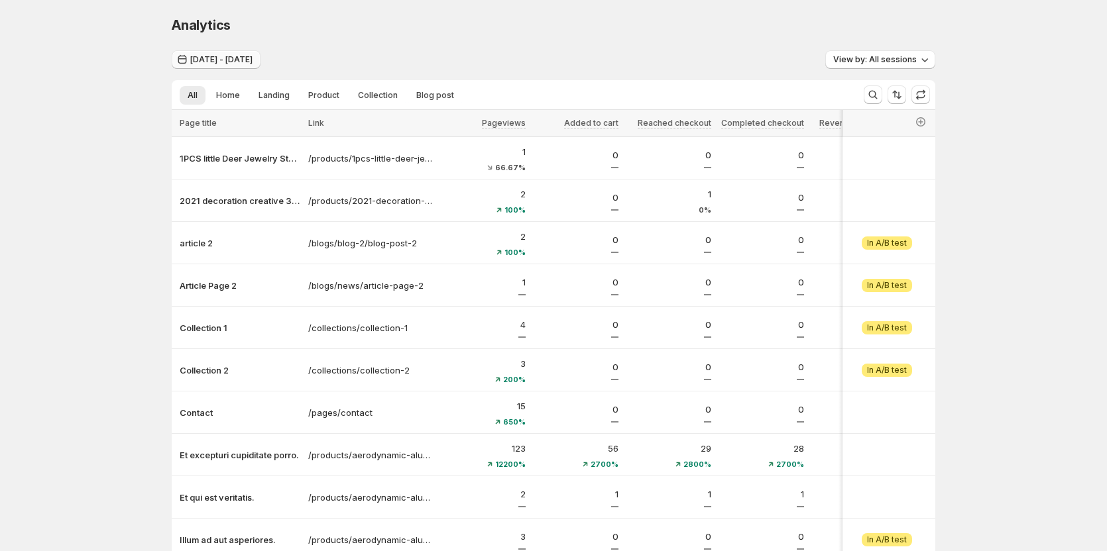
click at [253, 56] on span "[DATE] - [DATE]" at bounding box center [221, 59] width 62 height 11
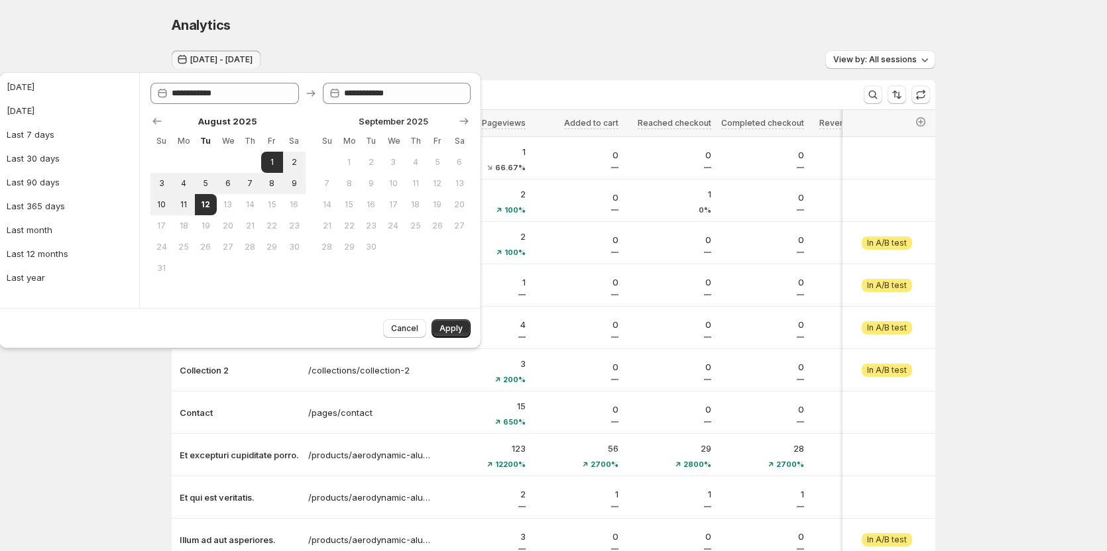
click at [438, 46] on div "Analytics. This page is ready Analytics" at bounding box center [554, 25] width 764 height 50
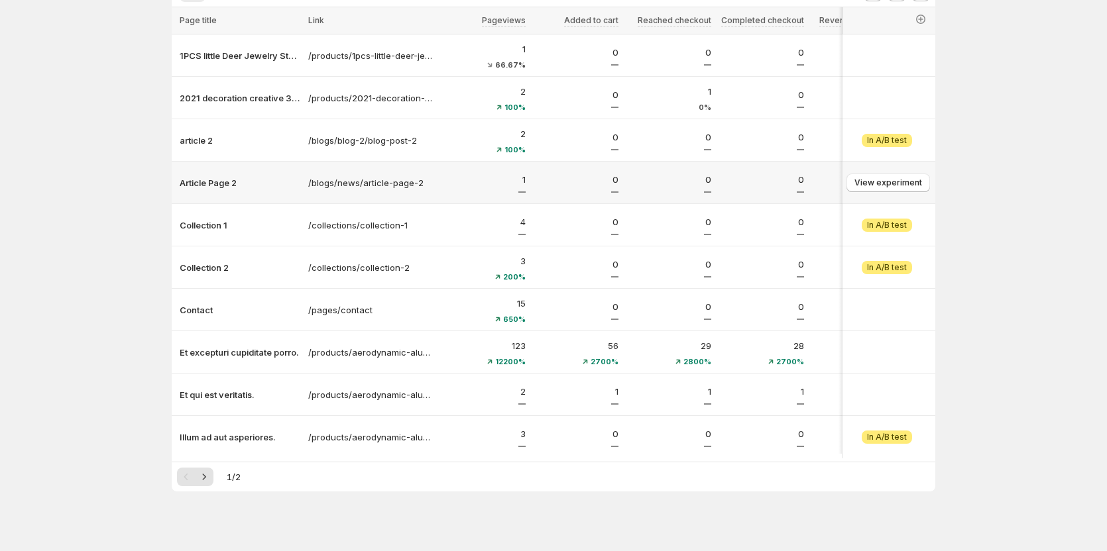
scroll to position [120, 0]
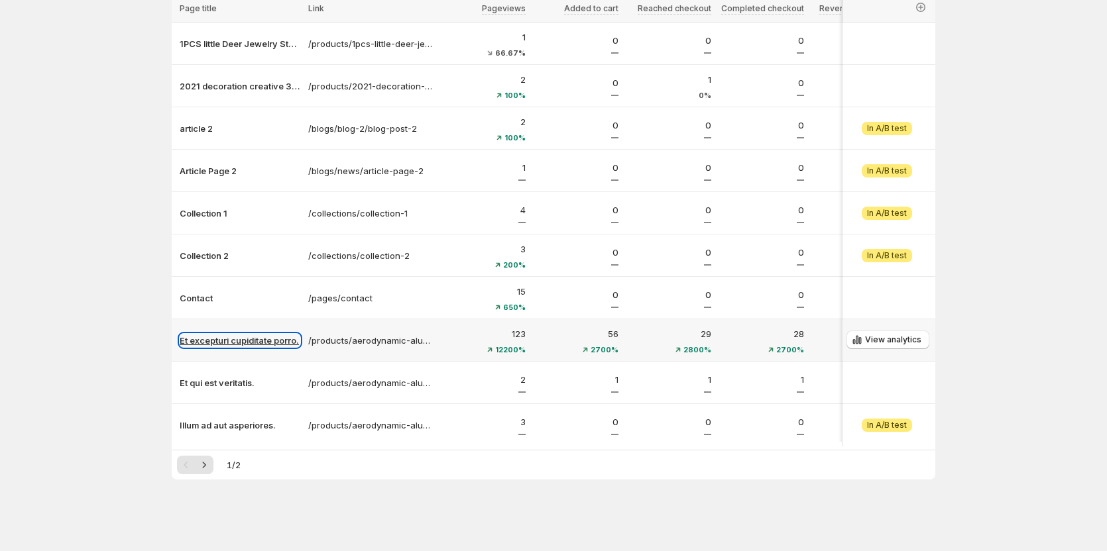
click at [282, 337] on p "Et excepturi cupiditate porro." at bounding box center [240, 340] width 121 height 13
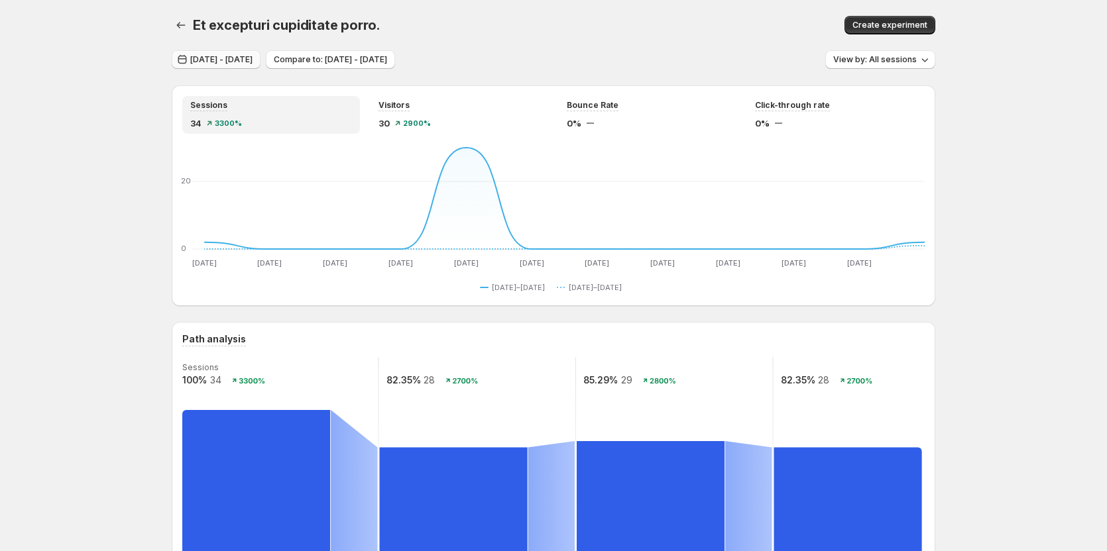
click at [253, 59] on span "[DATE] - [DATE]" at bounding box center [221, 59] width 62 height 11
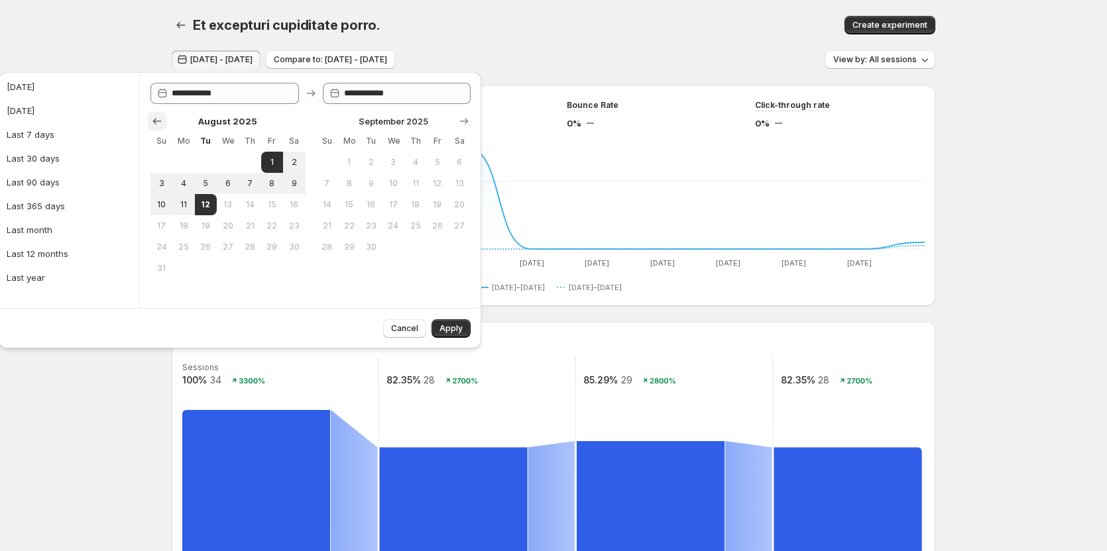
click at [160, 125] on icon "Show previous month, July 2025" at bounding box center [156, 121] width 13 height 13
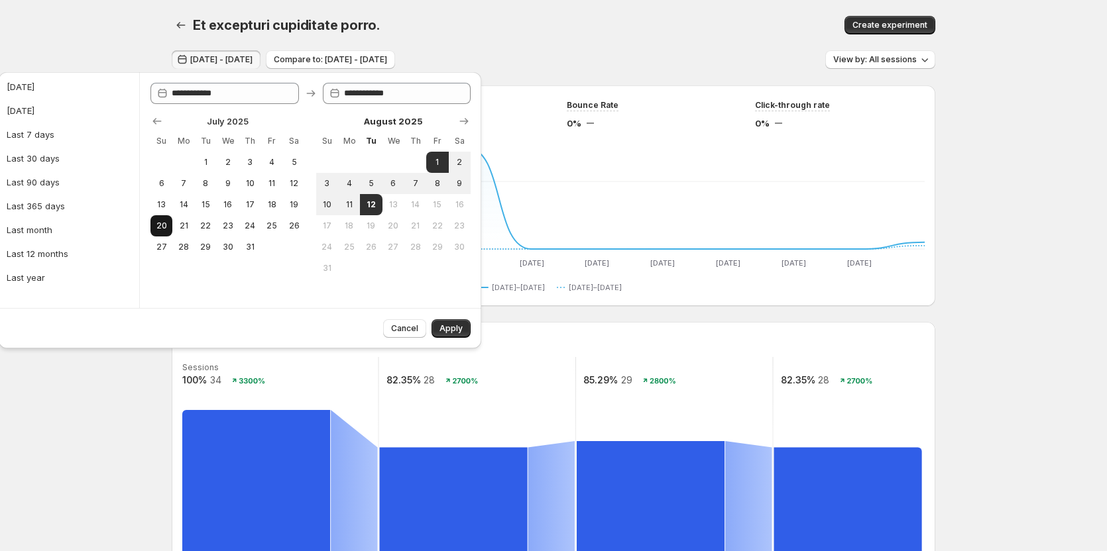
click at [161, 224] on span "20" at bounding box center [161, 226] width 11 height 11
type input "**********"
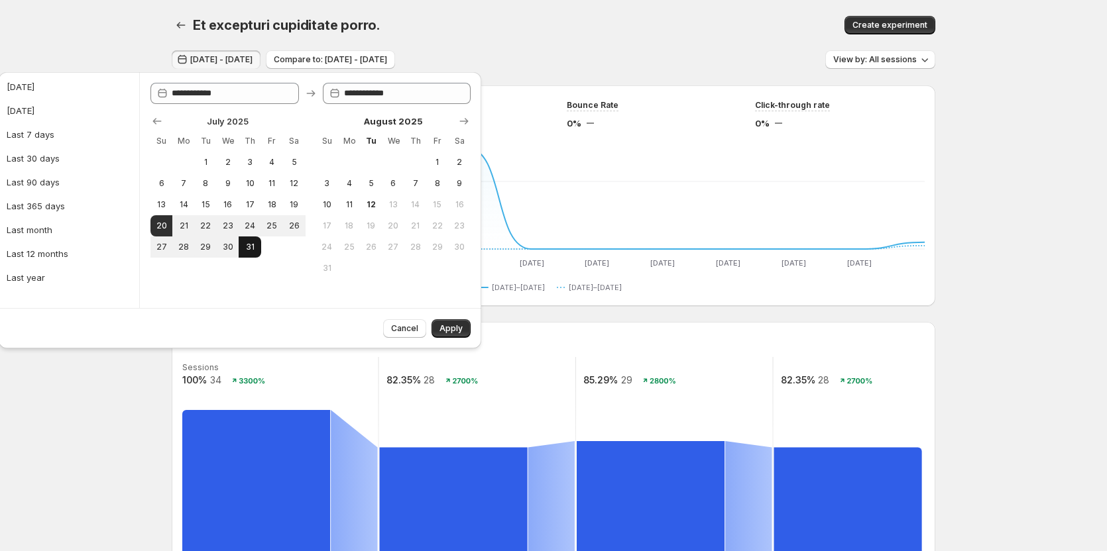
click at [254, 245] on span "31" at bounding box center [249, 247] width 11 height 11
type input "**********"
click at [445, 323] on button "Apply" at bounding box center [451, 328] width 39 height 19
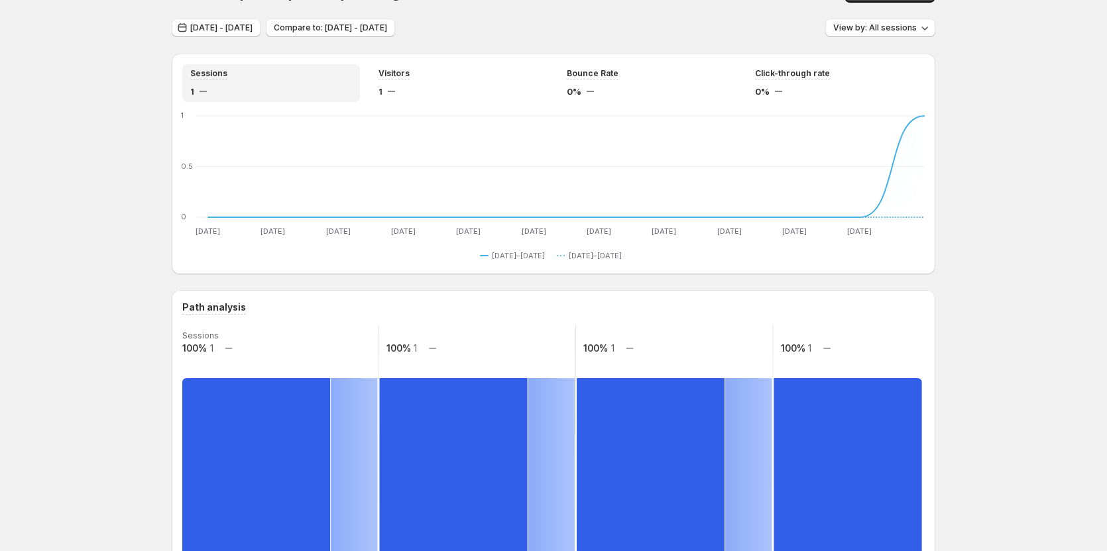
scroll to position [7, 0]
